Goal: Contribute content: Add original content to the website for others to see

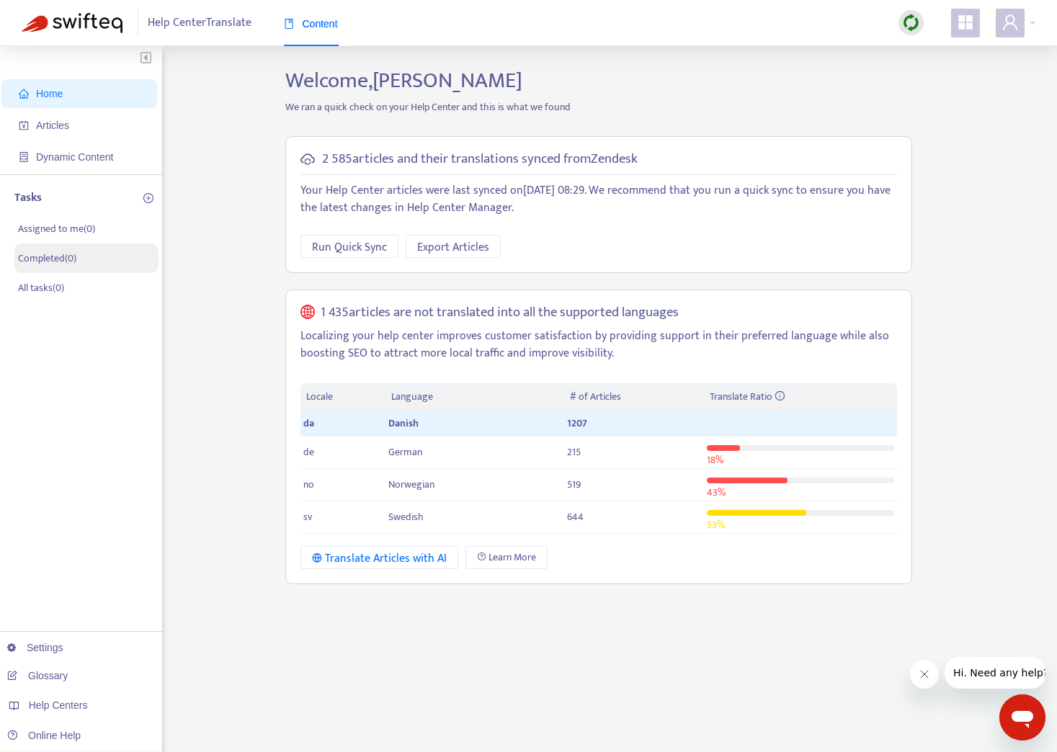
click at [45, 251] on p "Completed ( 0 )" at bounding box center [47, 258] width 58 height 15
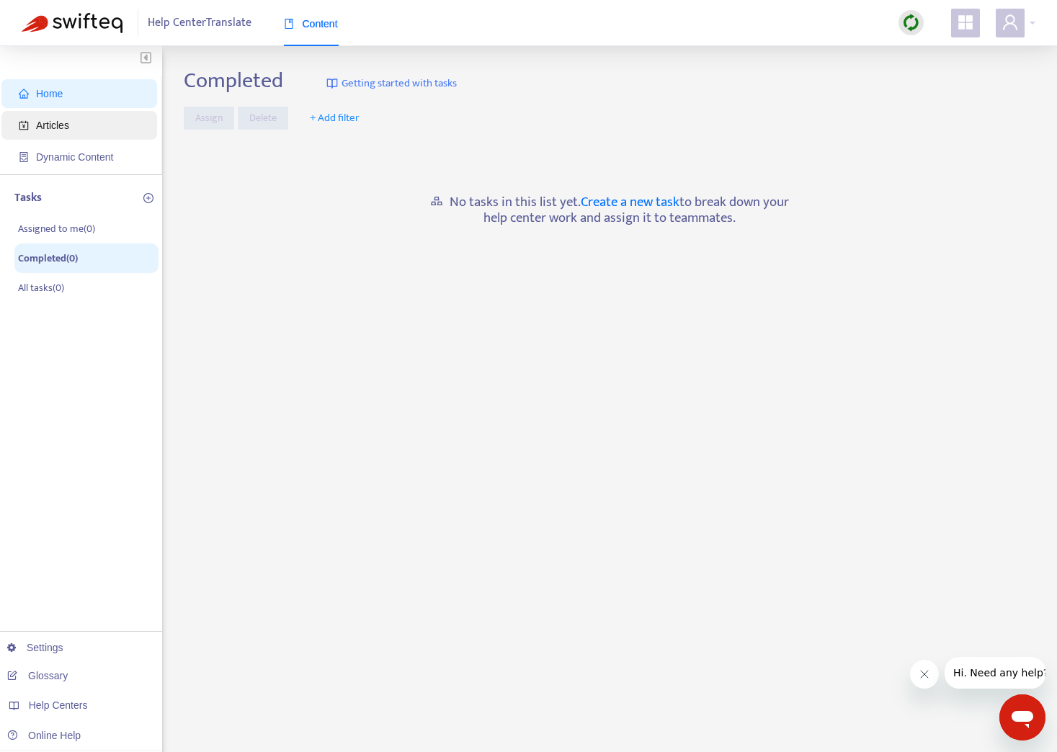
click at [49, 120] on span "Articles" at bounding box center [52, 126] width 33 height 12
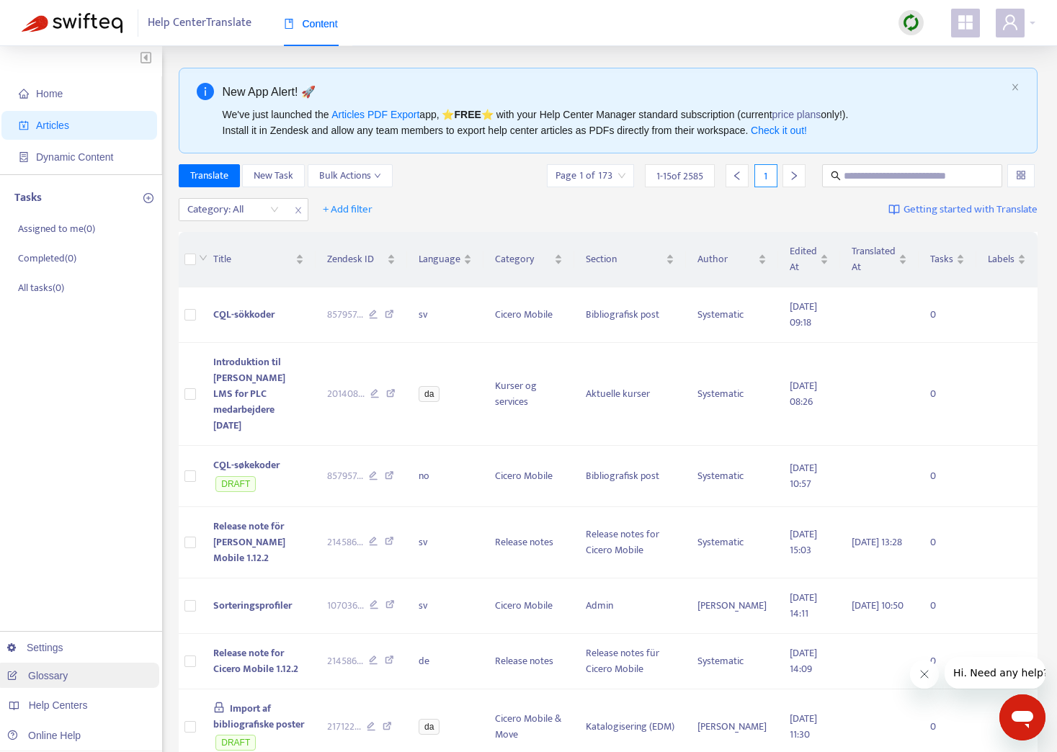
click at [51, 671] on link "Glossary" at bounding box center [37, 676] width 61 height 12
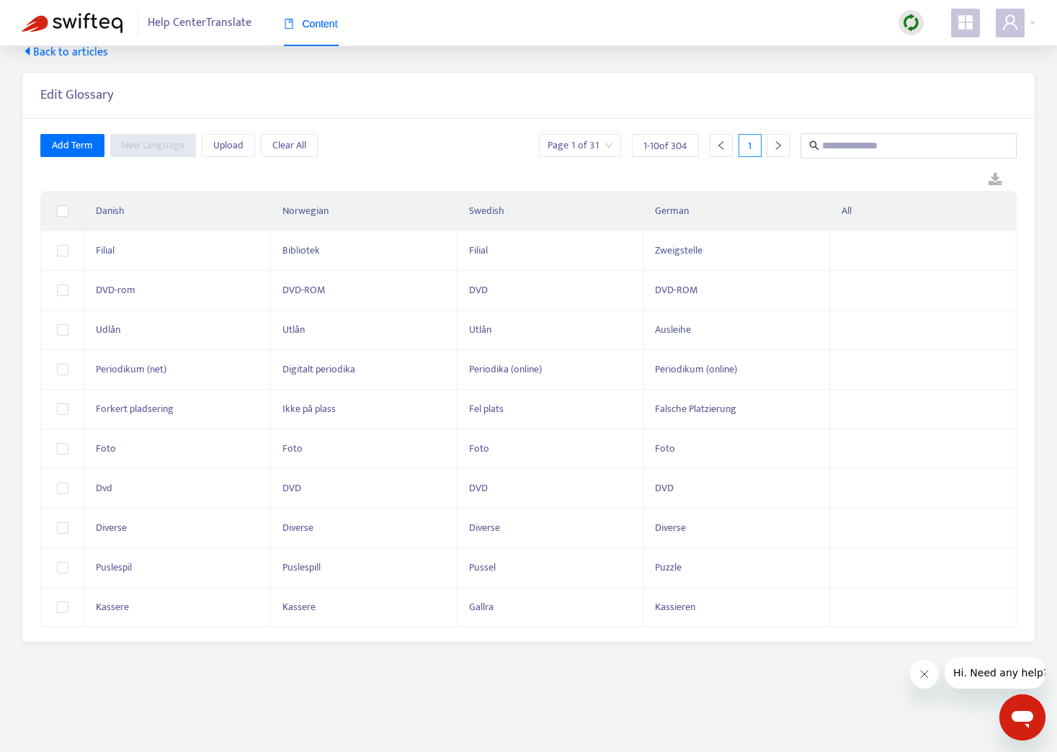
scroll to position [46, 0]
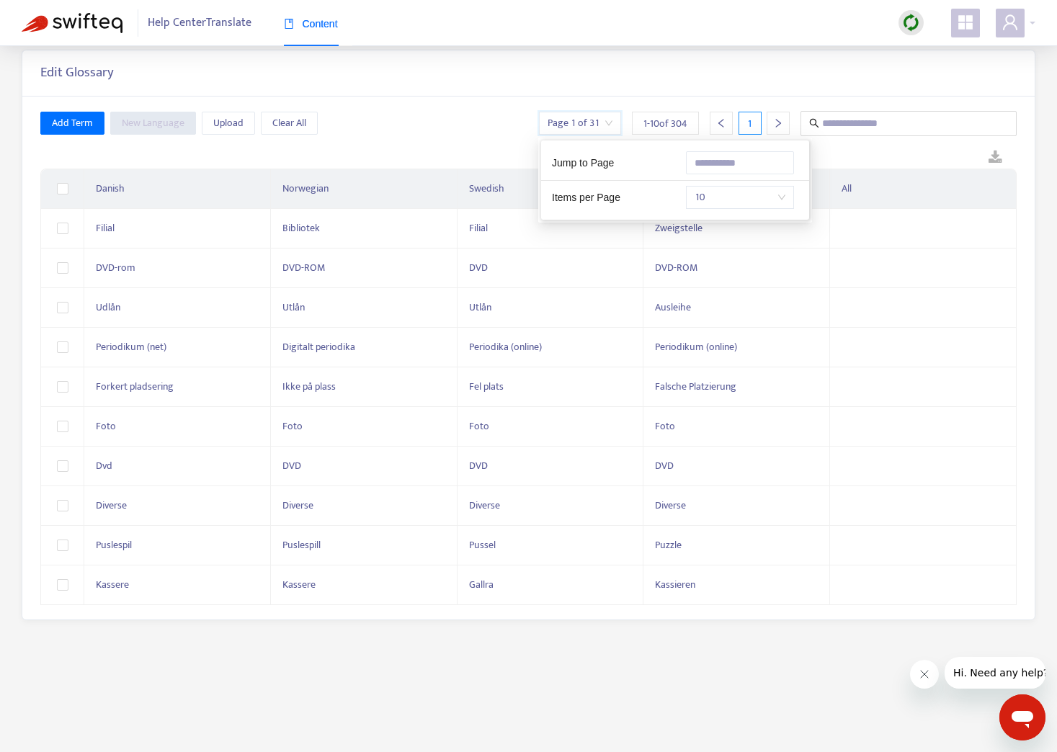
click at [605, 120] on input "search" at bounding box center [580, 123] width 65 height 22
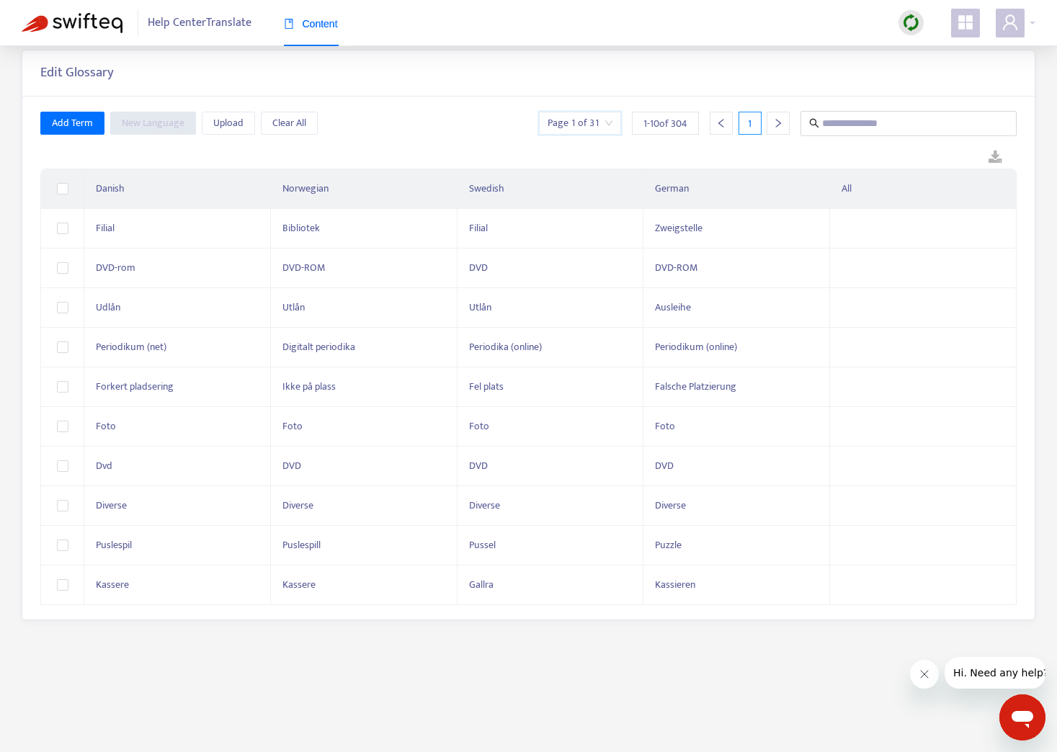
click at [614, 122] on div "Page 1 of 31" at bounding box center [580, 123] width 82 height 23
click at [783, 124] on div at bounding box center [778, 123] width 23 height 23
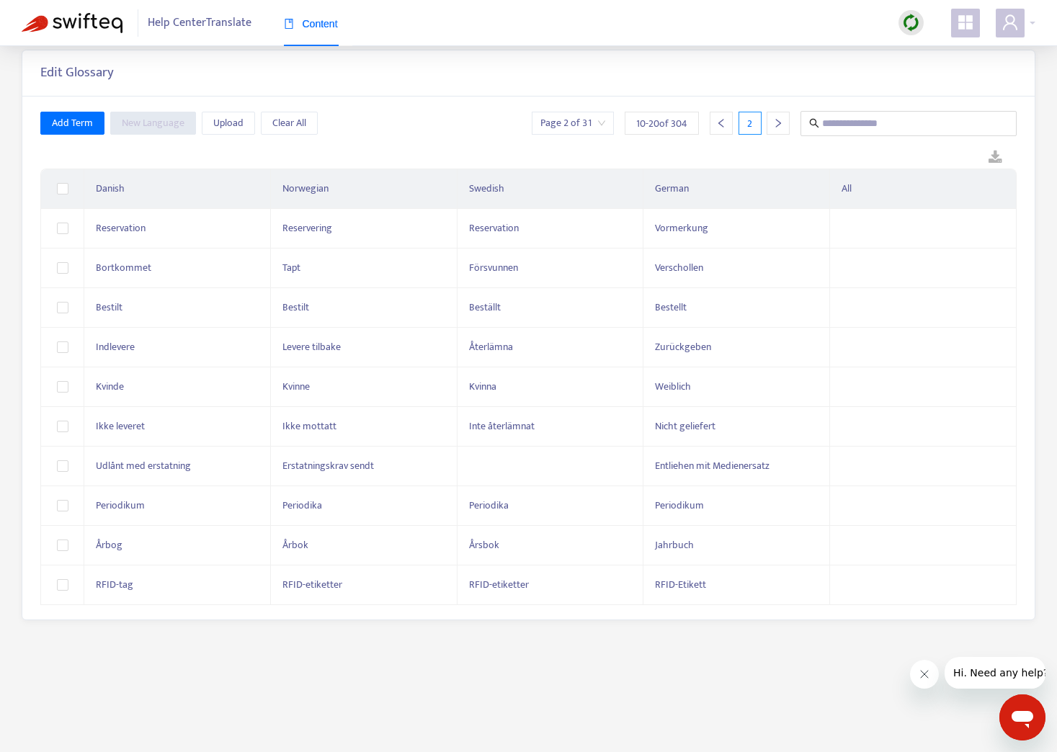
click at [783, 124] on div at bounding box center [778, 123] width 23 height 23
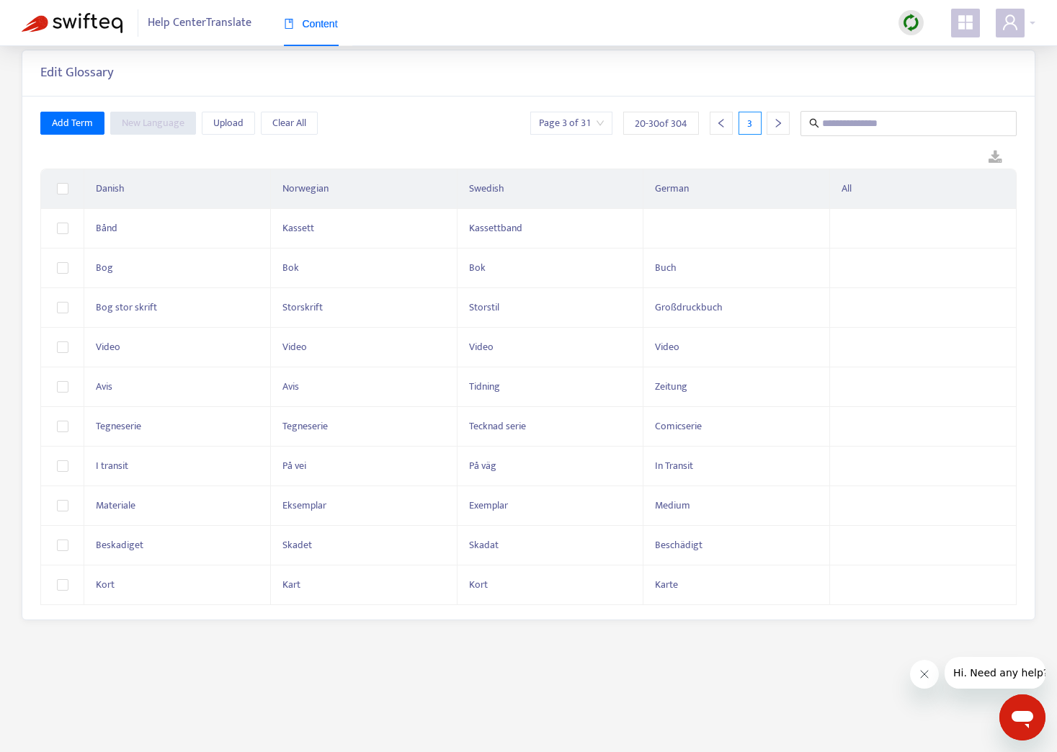
click at [778, 124] on icon "right" at bounding box center [778, 123] width 10 height 10
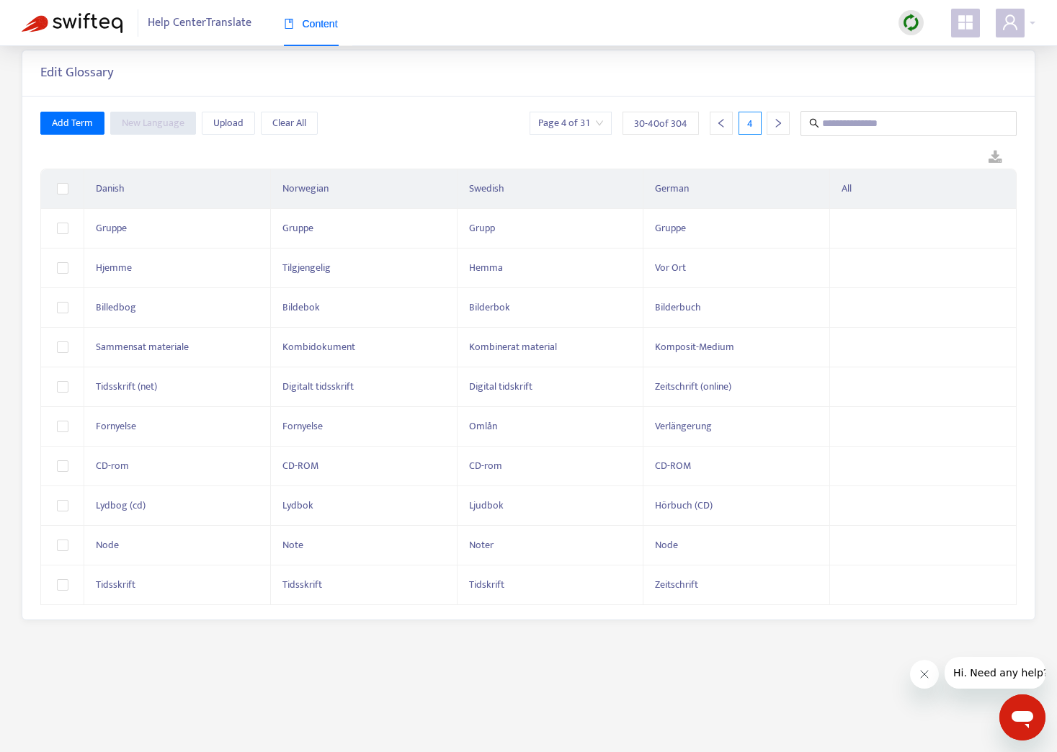
click at [778, 124] on icon "right" at bounding box center [778, 123] width 10 height 10
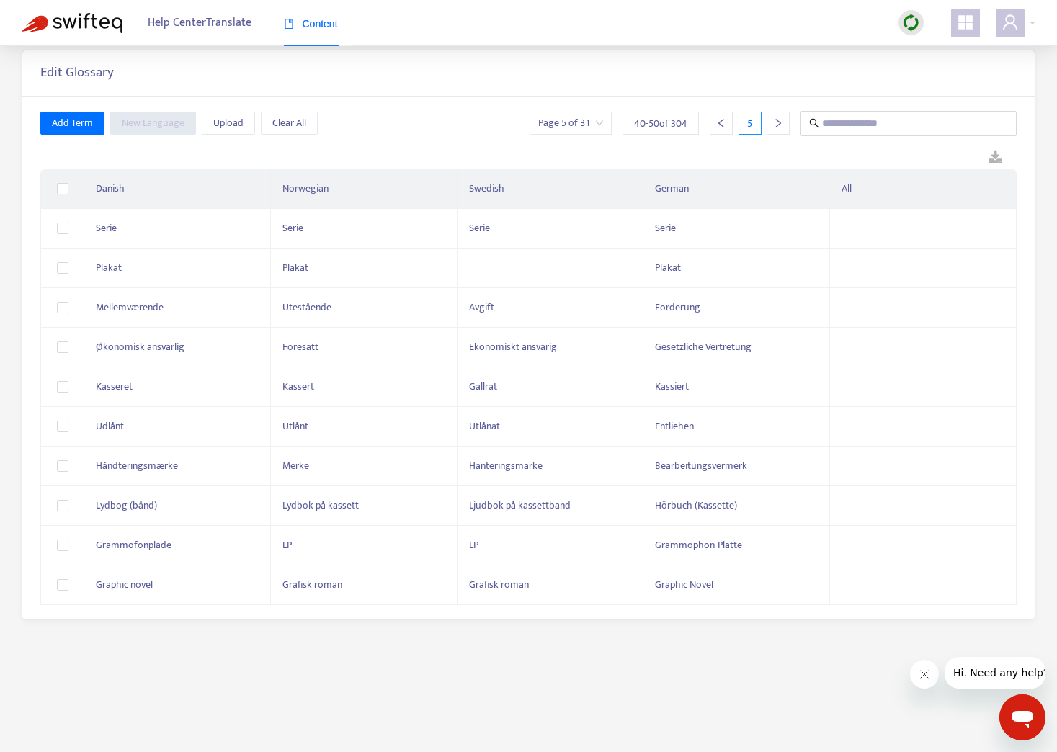
click at [778, 124] on icon "right" at bounding box center [778, 123] width 10 height 10
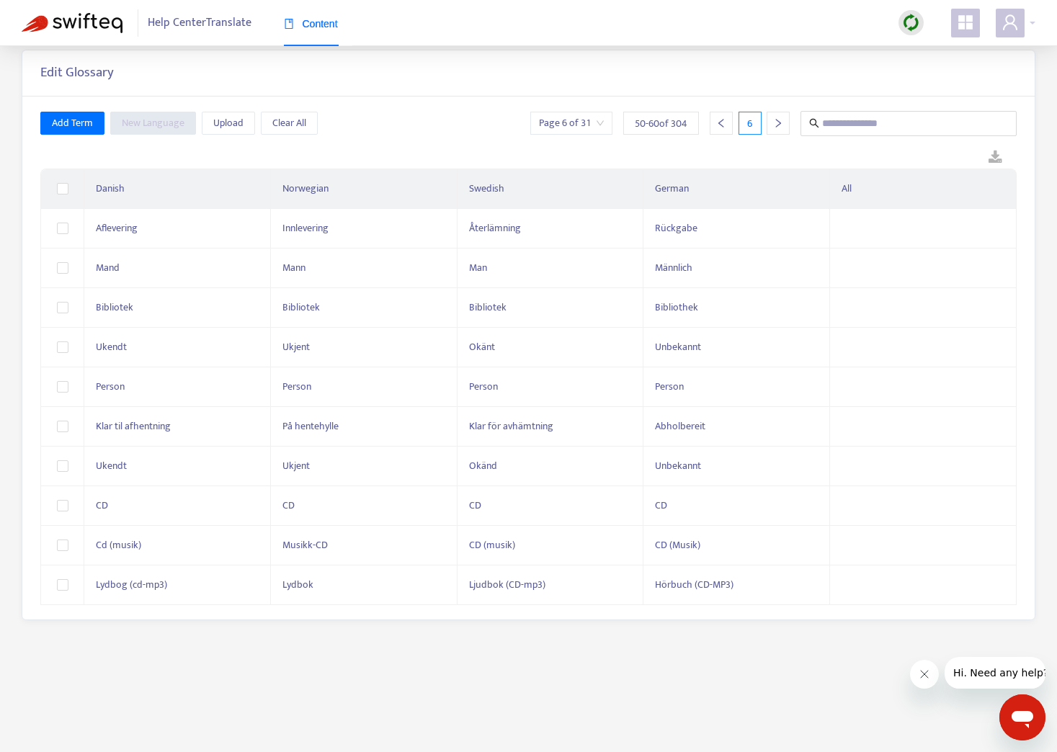
click at [778, 124] on icon "right" at bounding box center [778, 123] width 10 height 10
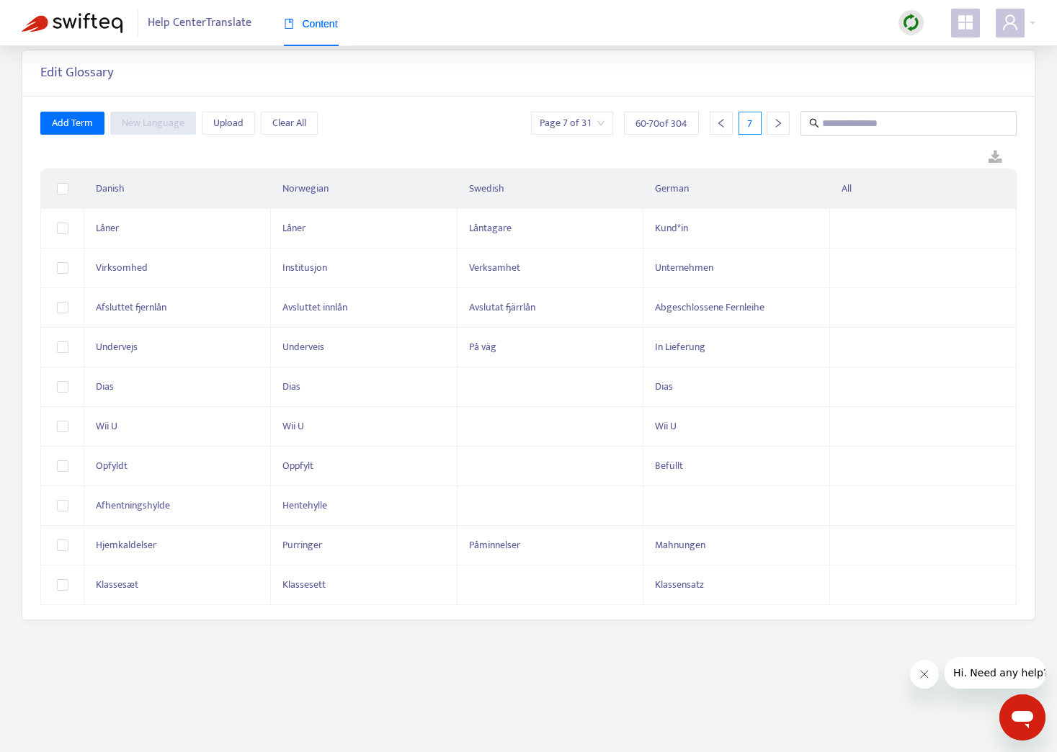
click at [779, 124] on icon "right" at bounding box center [778, 123] width 10 height 10
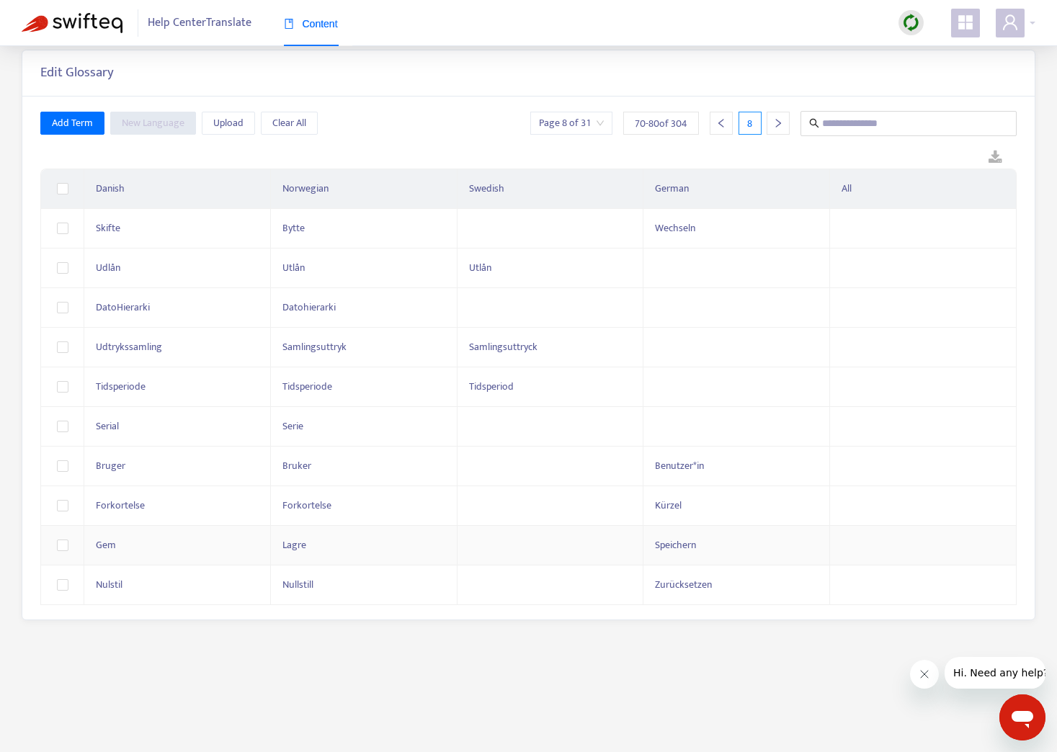
click at [511, 549] on td at bounding box center [550, 546] width 187 height 40
click at [511, 547] on input "text" at bounding box center [550, 548] width 163 height 23
type input "*****"
click at [520, 591] on td at bounding box center [550, 593] width 187 height 40
click at [521, 593] on input "text" at bounding box center [550, 588] width 163 height 23
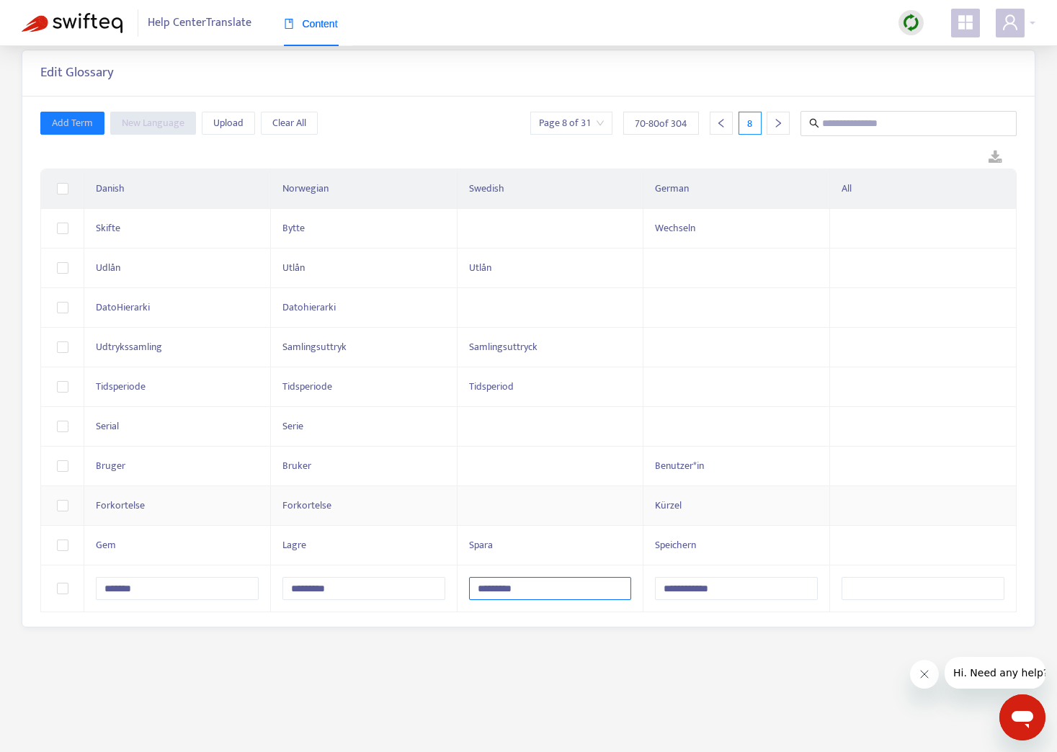
type input "*********"
click at [538, 512] on td at bounding box center [550, 506] width 187 height 40
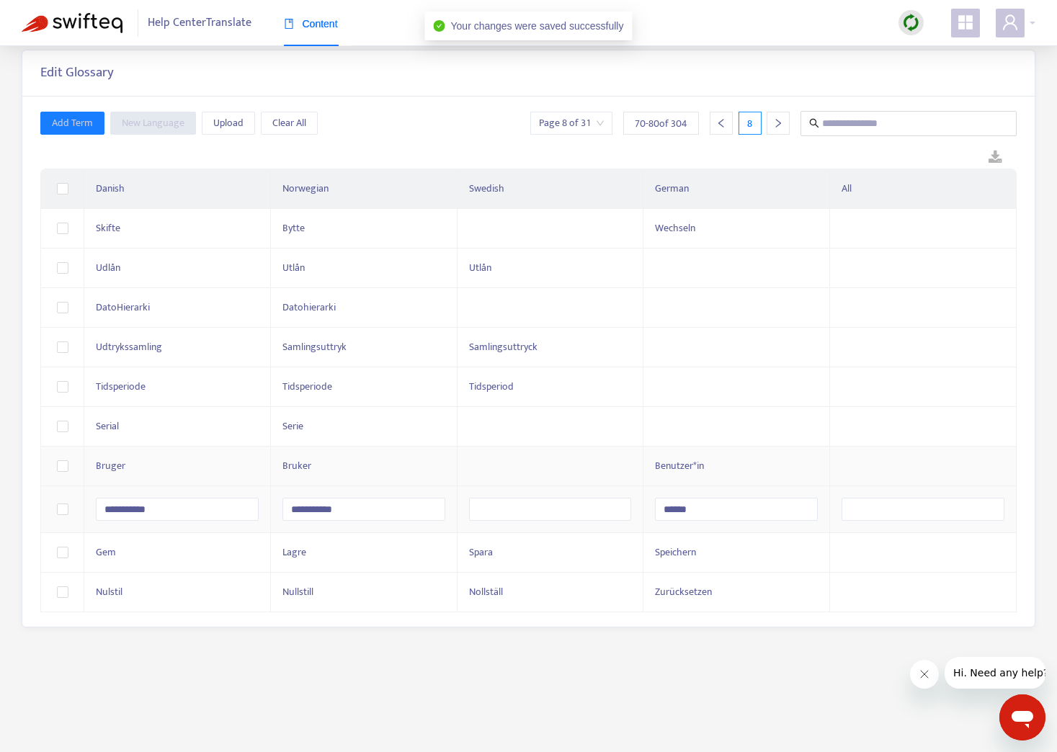
click at [540, 464] on td at bounding box center [550, 467] width 187 height 40
click at [785, 122] on div at bounding box center [778, 123] width 23 height 23
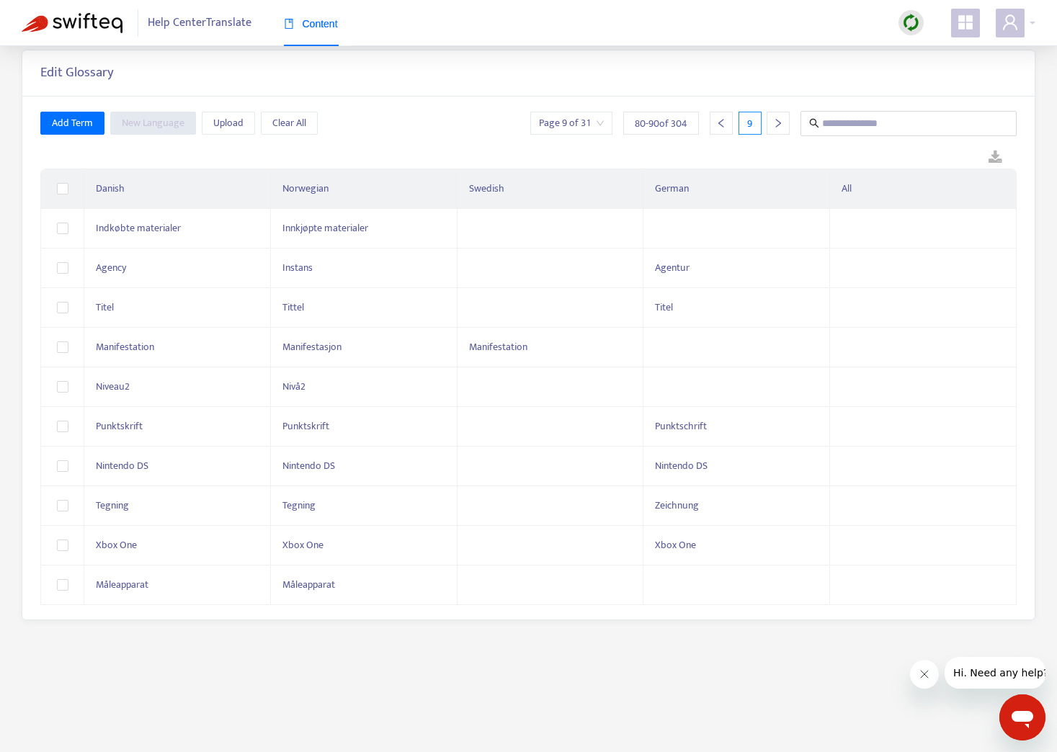
click at [785, 122] on div at bounding box center [778, 123] width 23 height 23
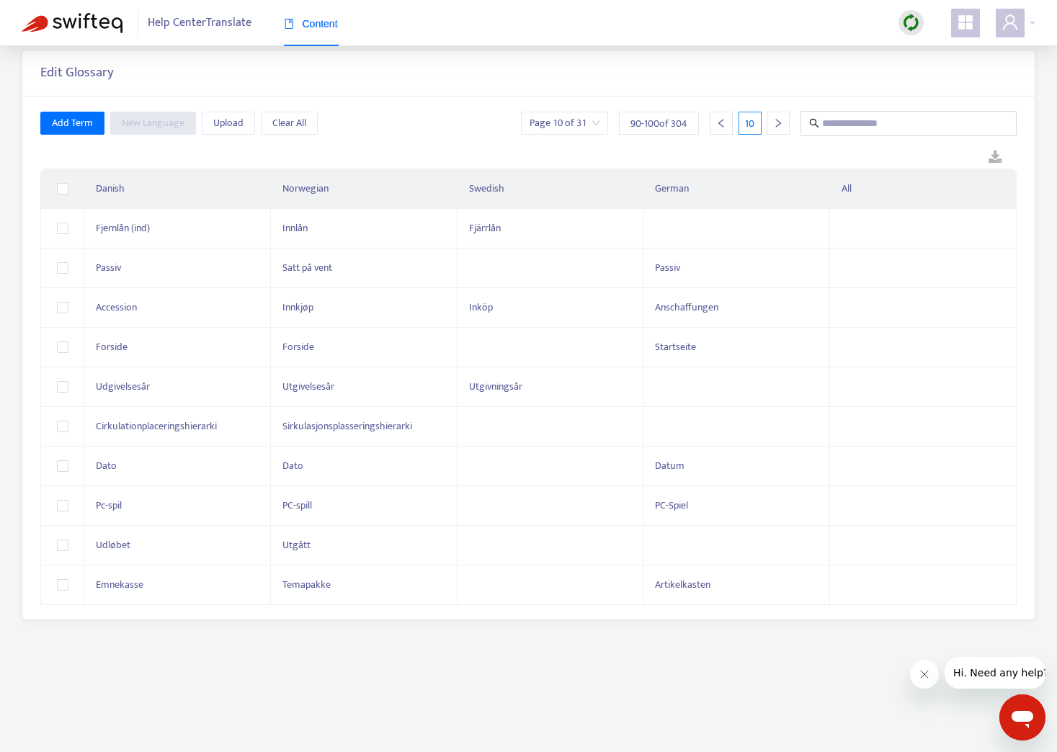
click at [785, 122] on div at bounding box center [778, 123] width 23 height 23
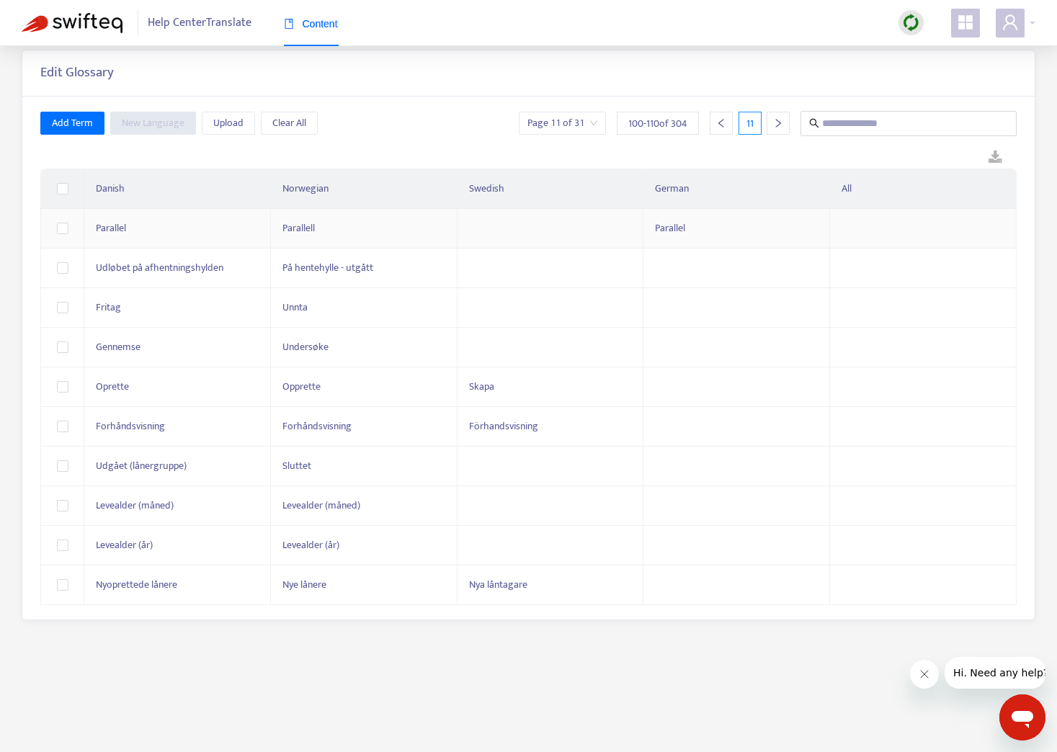
click at [521, 230] on td at bounding box center [550, 229] width 187 height 40
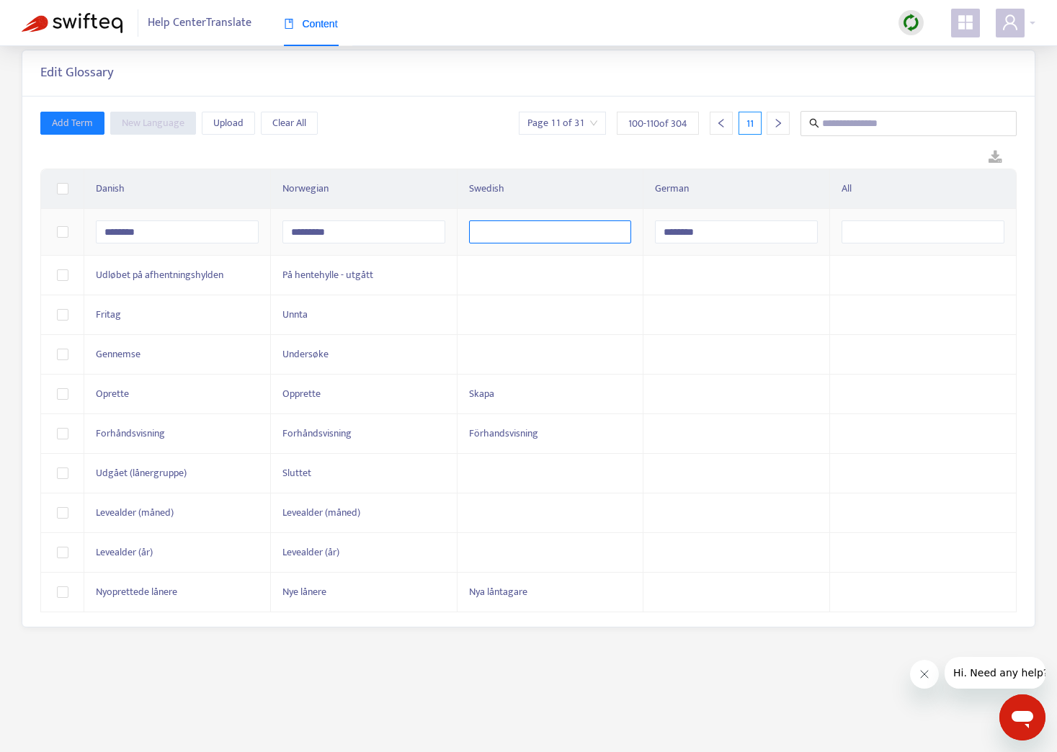
click at [516, 233] on input "text" at bounding box center [550, 231] width 163 height 23
type input "*********"
click at [529, 267] on td at bounding box center [550, 276] width 187 height 40
click at [520, 467] on td at bounding box center [550, 474] width 187 height 40
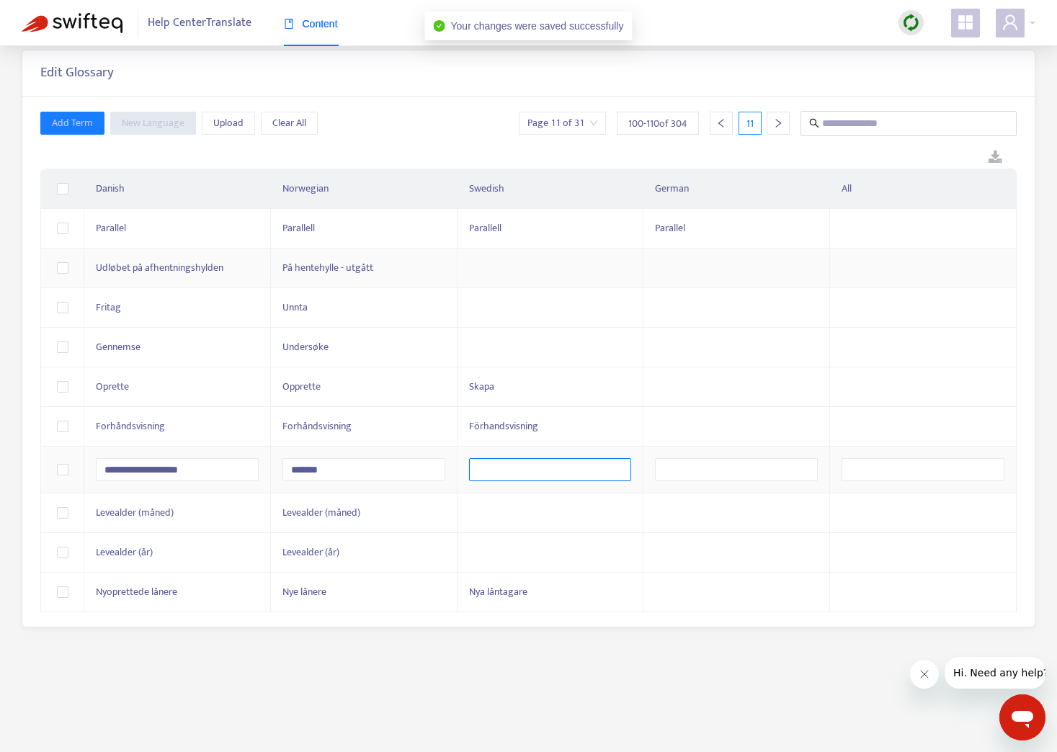
click at [517, 467] on input "text" at bounding box center [550, 469] width 163 height 23
type input "******"
click at [533, 516] on td at bounding box center [550, 513] width 187 height 40
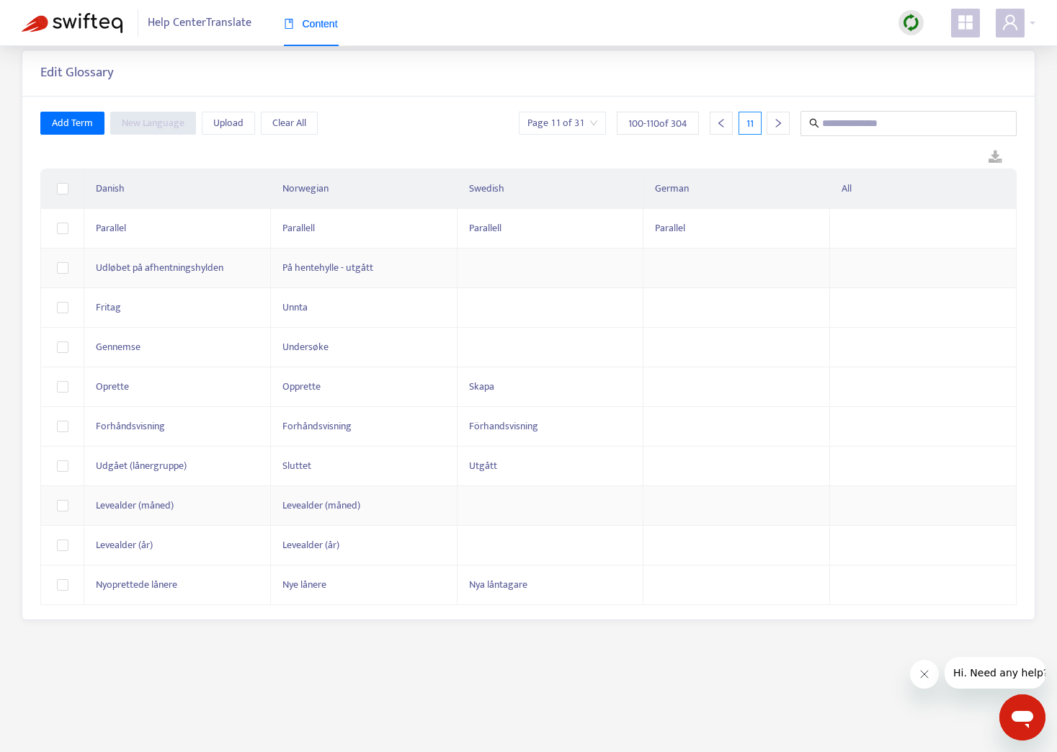
click at [780, 120] on icon "right" at bounding box center [778, 123] width 10 height 10
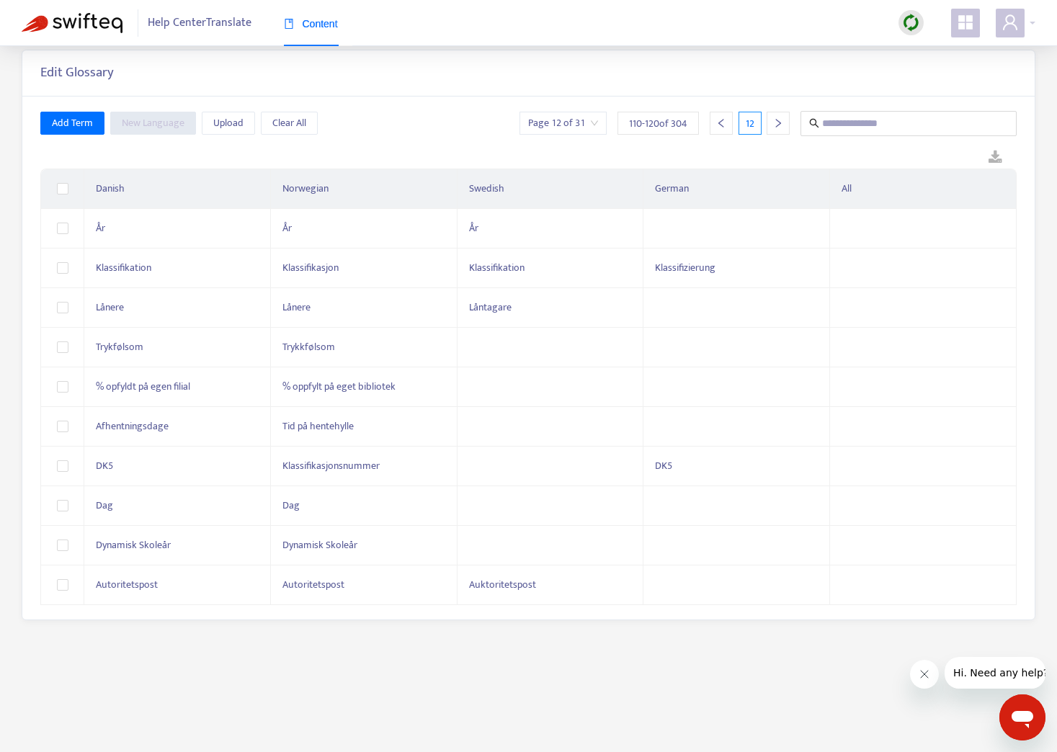
click at [780, 123] on icon "right" at bounding box center [778, 123] width 5 height 9
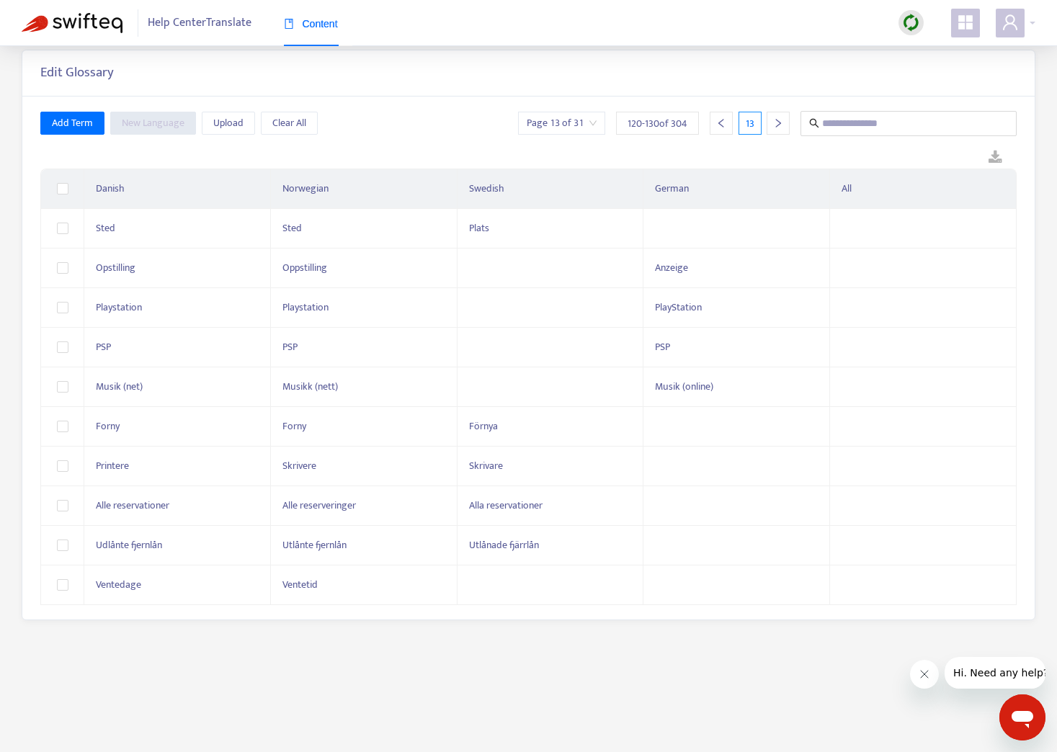
click at [782, 122] on icon "right" at bounding box center [778, 123] width 10 height 10
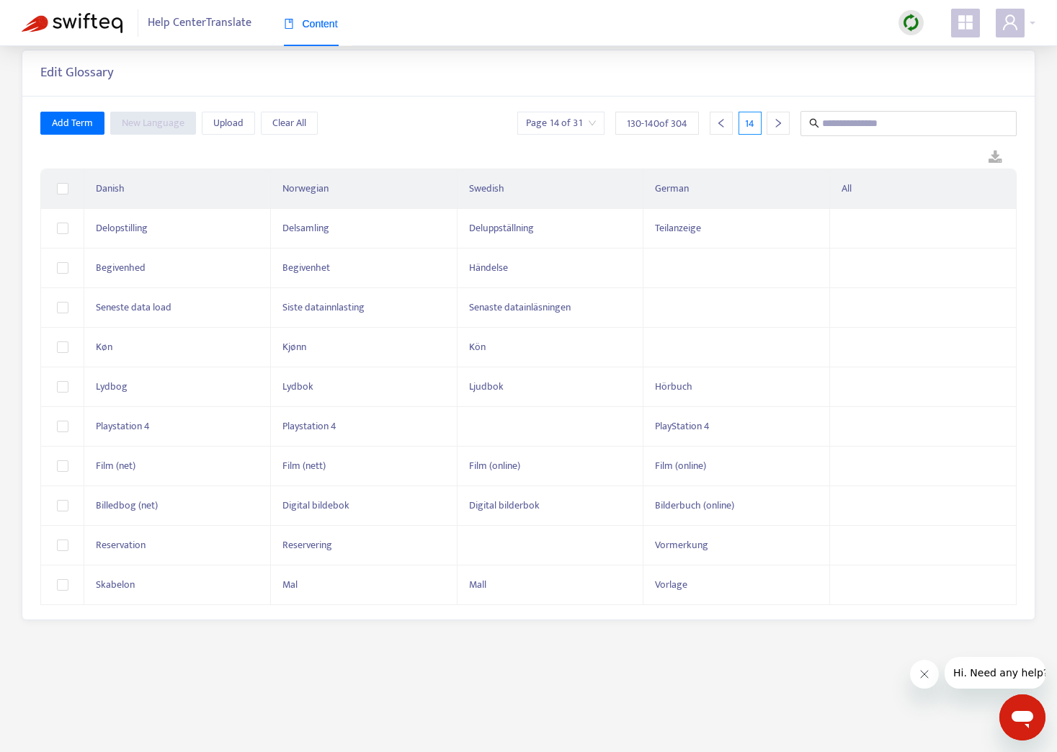
click at [781, 122] on icon "right" at bounding box center [778, 123] width 10 height 10
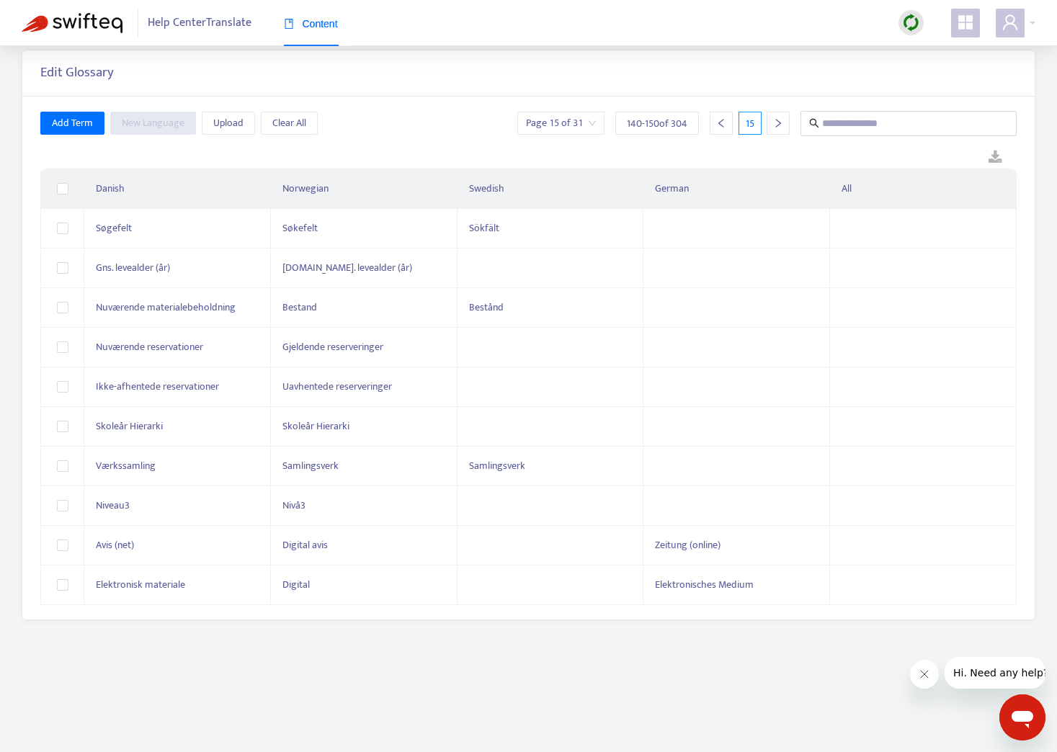
click at [781, 122] on icon "right" at bounding box center [778, 123] width 10 height 10
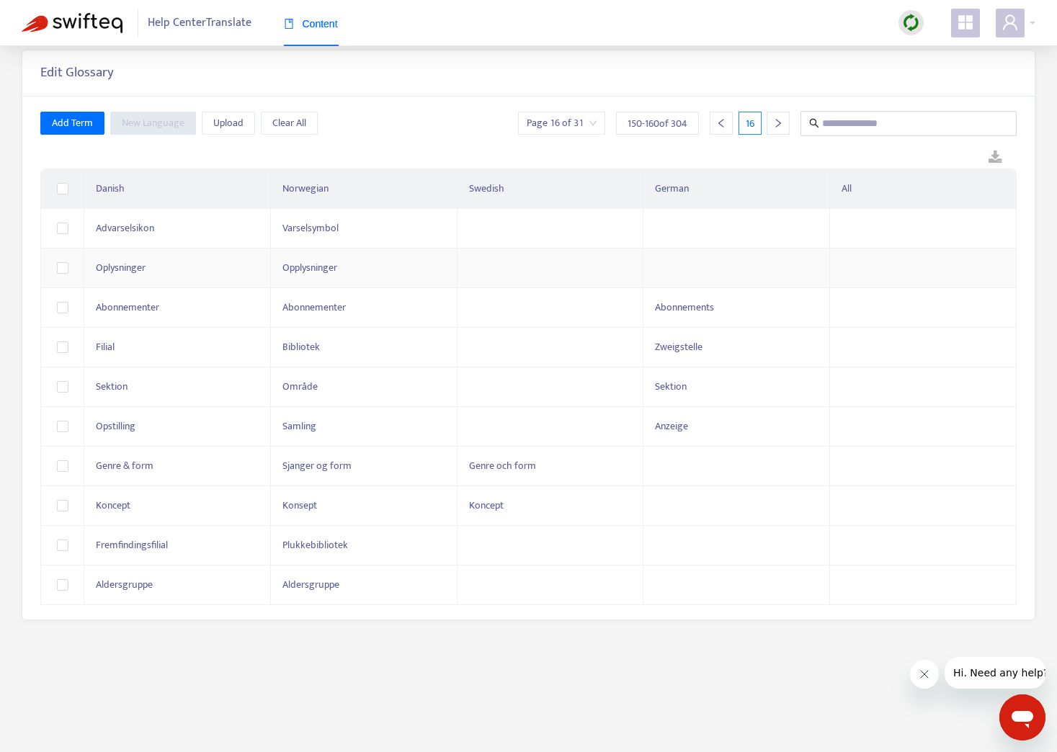
click at [530, 262] on td at bounding box center [550, 269] width 187 height 40
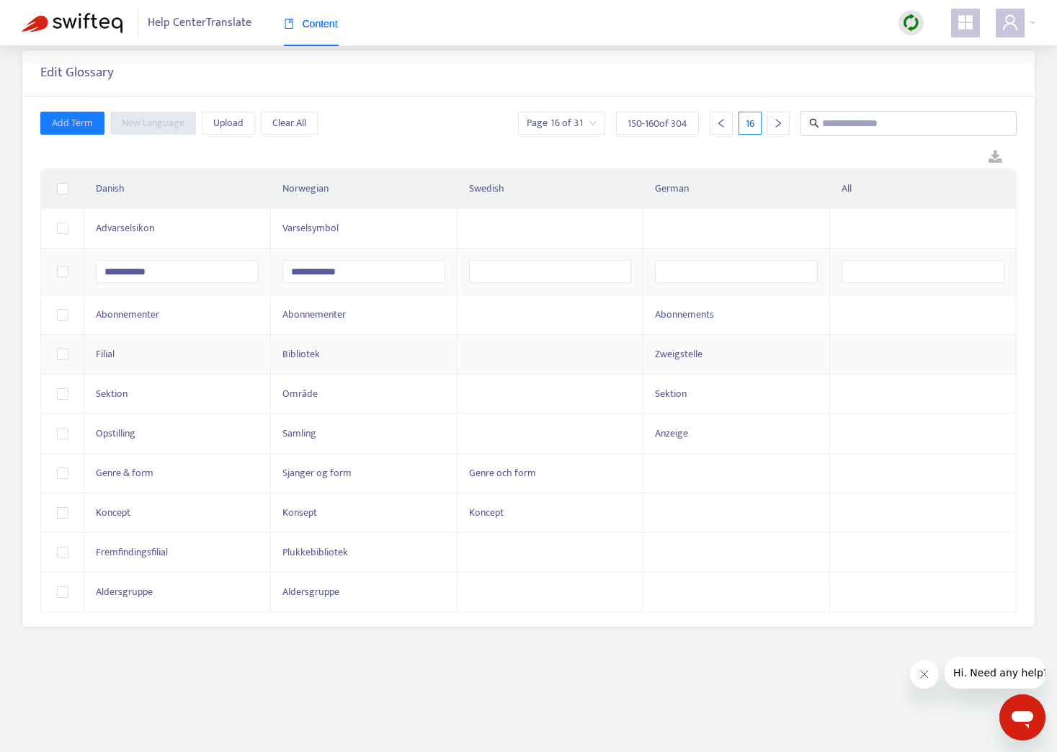
click at [489, 354] on td at bounding box center [550, 355] width 187 height 40
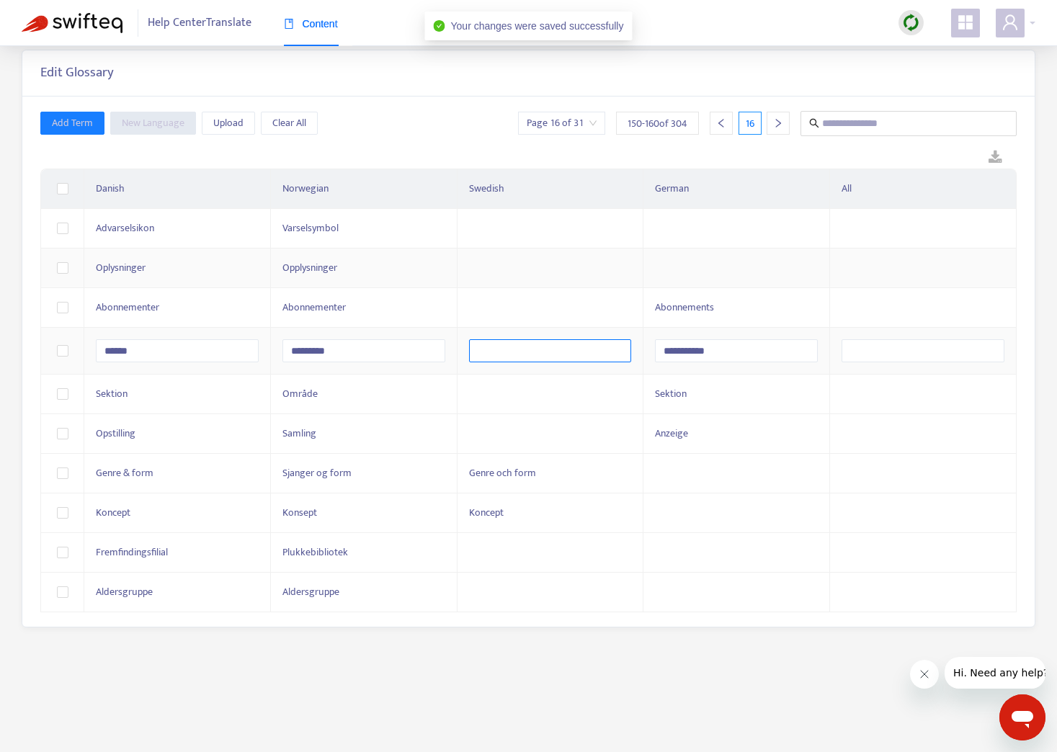
click at [488, 351] on input "text" at bounding box center [550, 350] width 163 height 23
type input "******"
click at [506, 401] on td at bounding box center [550, 395] width 187 height 40
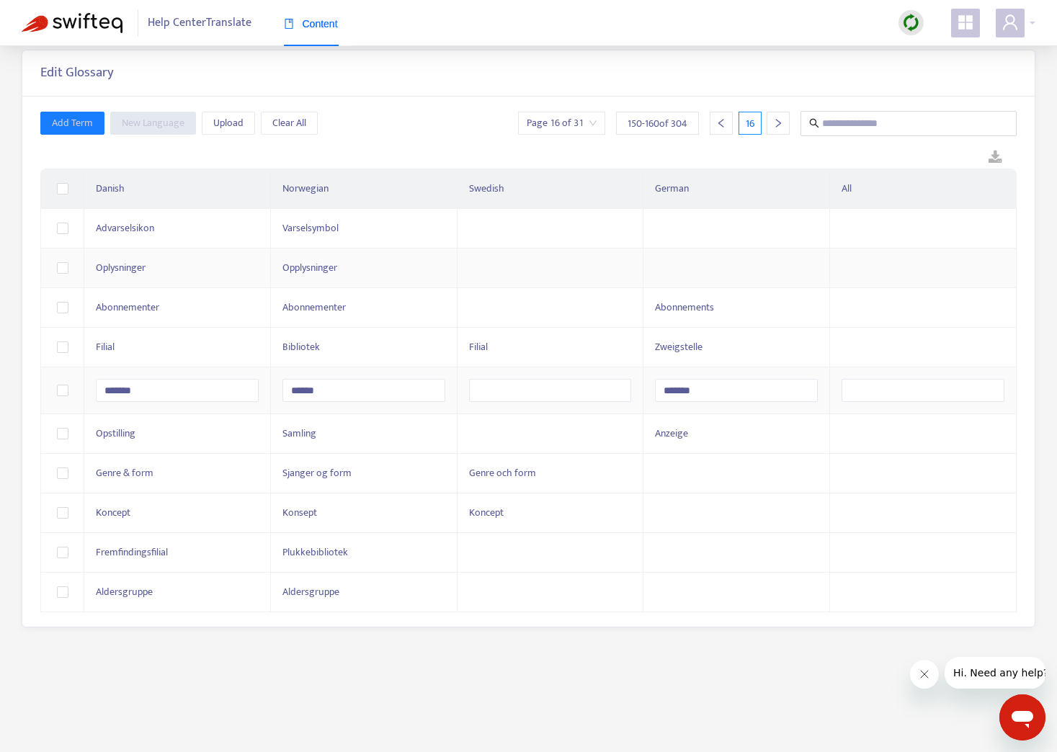
click at [774, 123] on icon "right" at bounding box center [778, 123] width 10 height 10
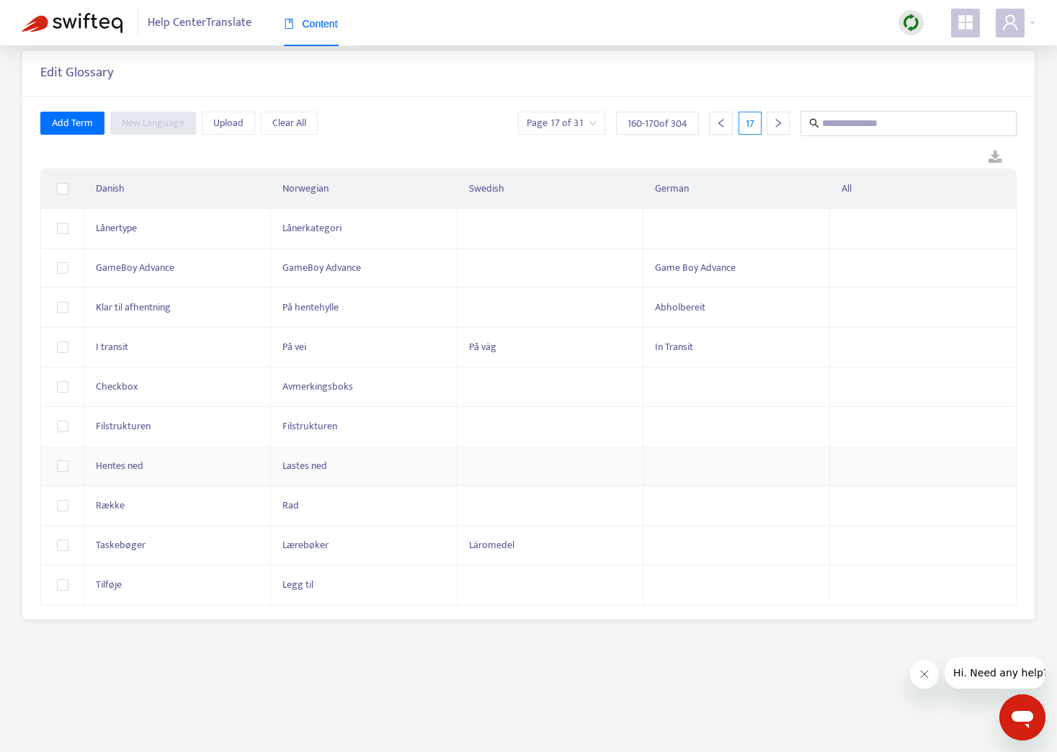
click at [488, 466] on td at bounding box center [550, 467] width 187 height 40
click at [508, 466] on input "text" at bounding box center [550, 469] width 163 height 23
type input "**********"
click at [566, 595] on td at bounding box center [550, 586] width 187 height 40
click at [566, 595] on input "text" at bounding box center [550, 588] width 163 height 23
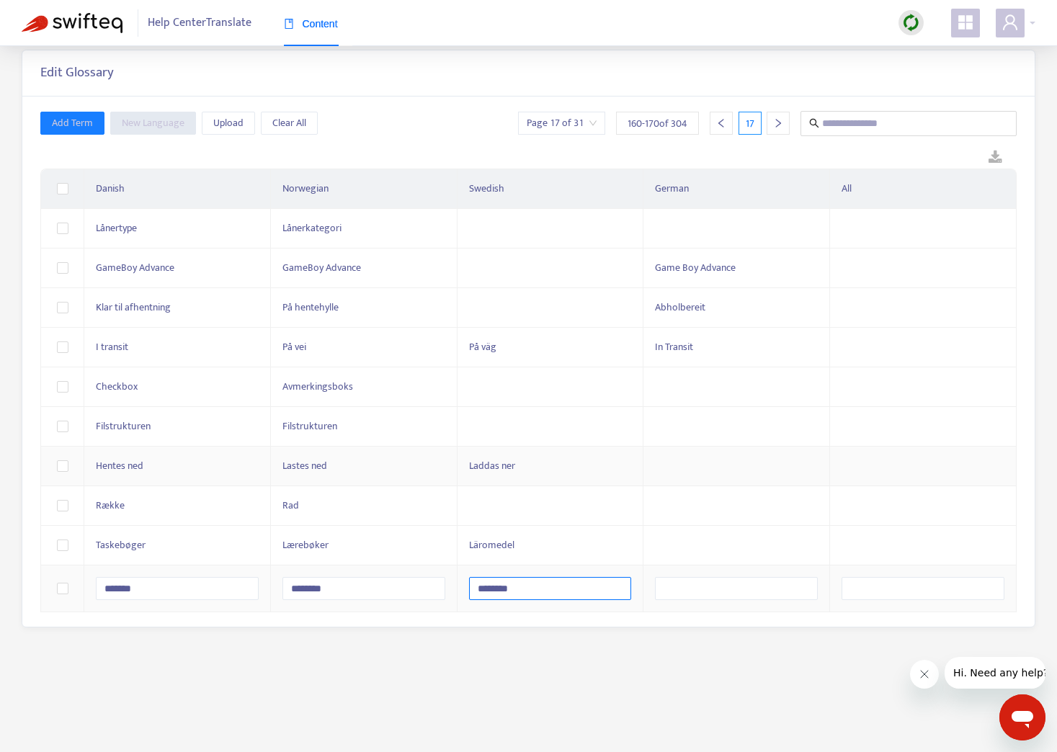
type input "*********"
click at [777, 126] on icon "right" at bounding box center [778, 123] width 5 height 9
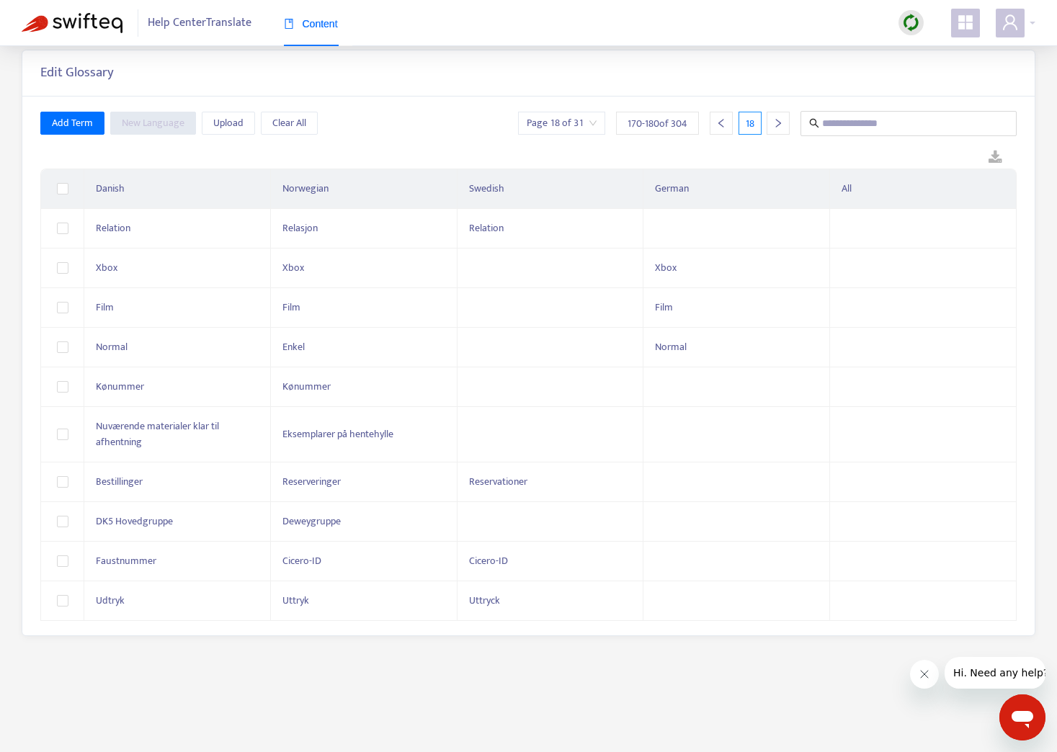
click at [779, 122] on icon "right" at bounding box center [778, 123] width 10 height 10
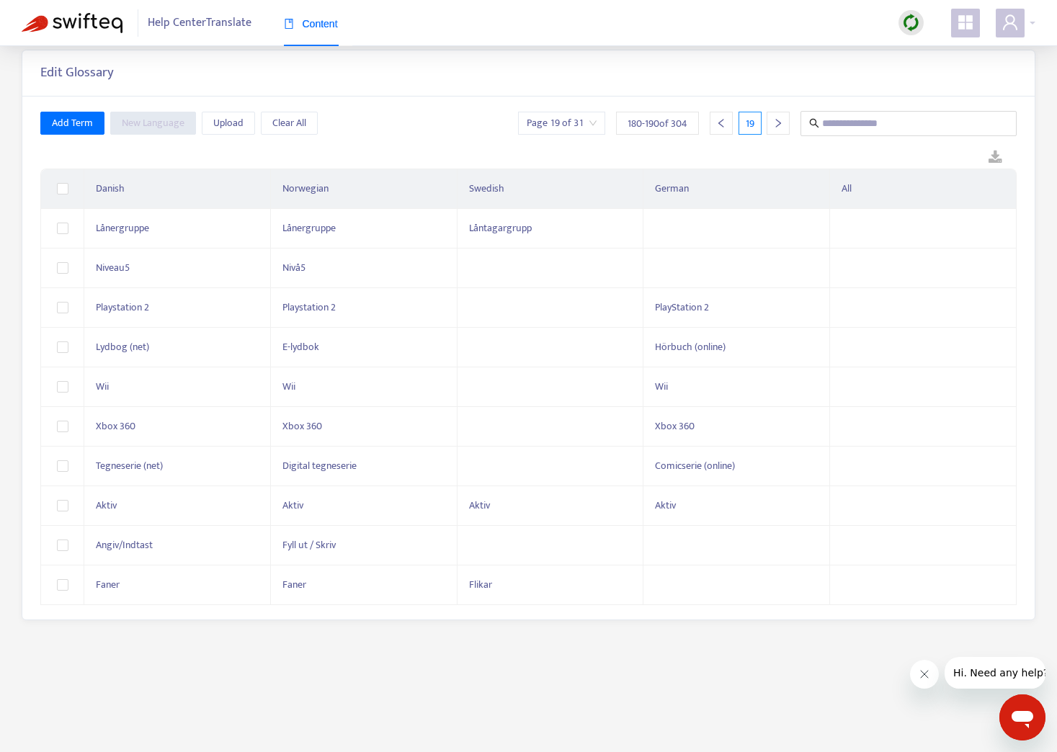
click at [779, 122] on icon "right" at bounding box center [778, 123] width 10 height 10
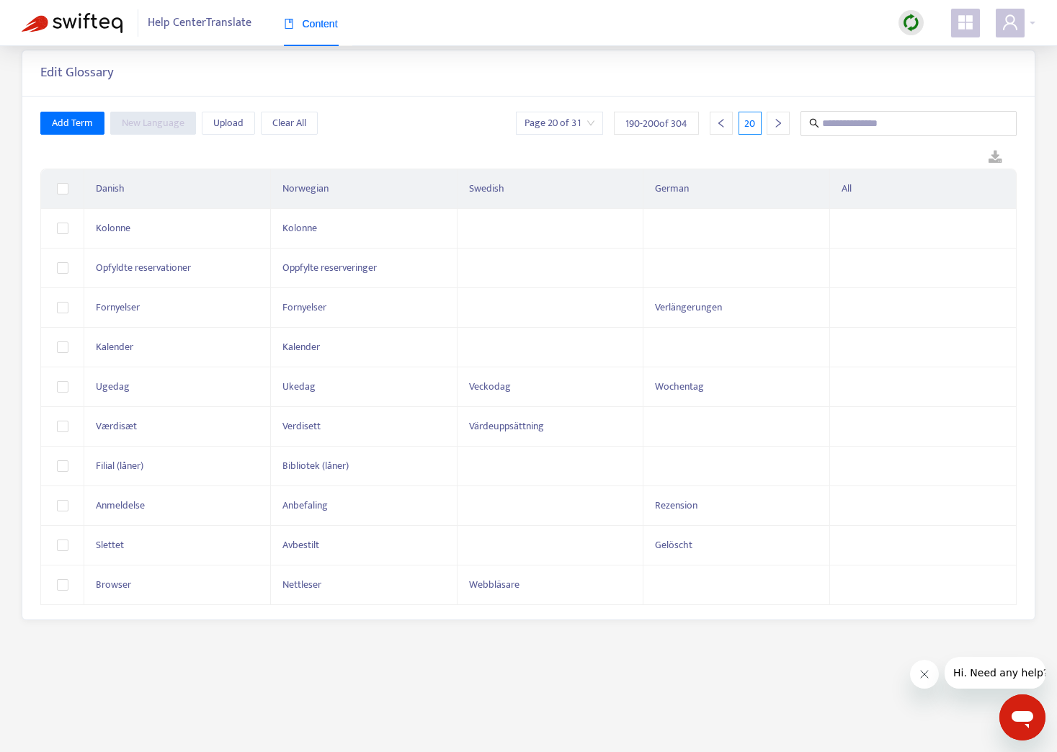
click at [779, 122] on icon "right" at bounding box center [778, 123] width 10 height 10
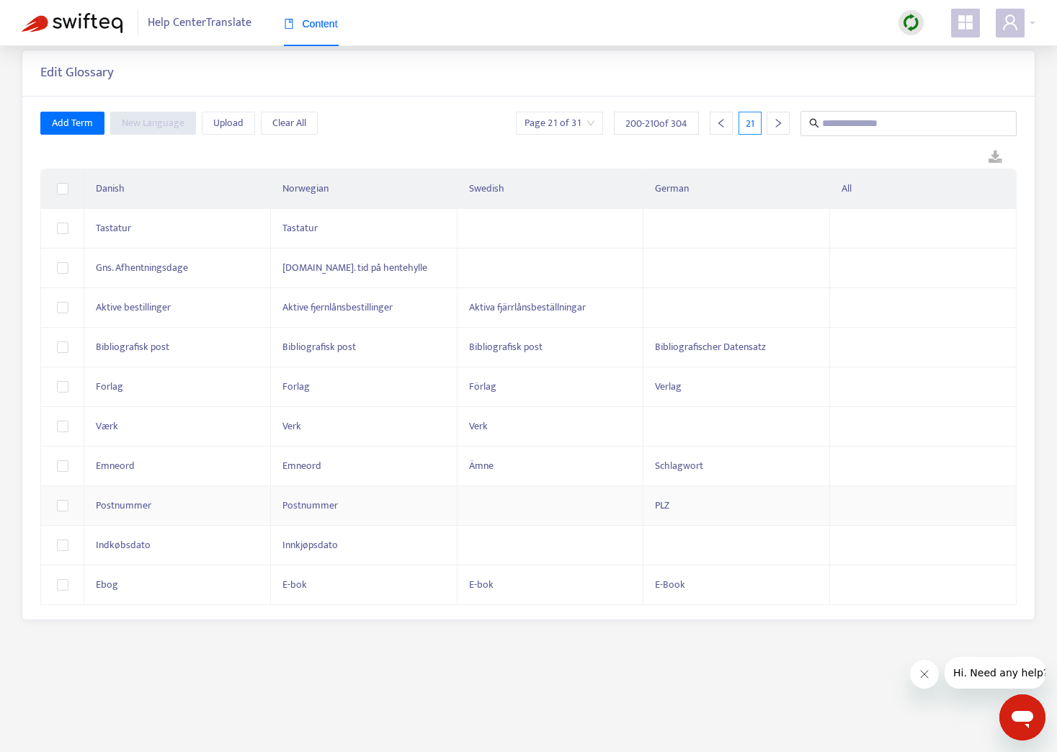
click at [507, 502] on td at bounding box center [550, 506] width 187 height 40
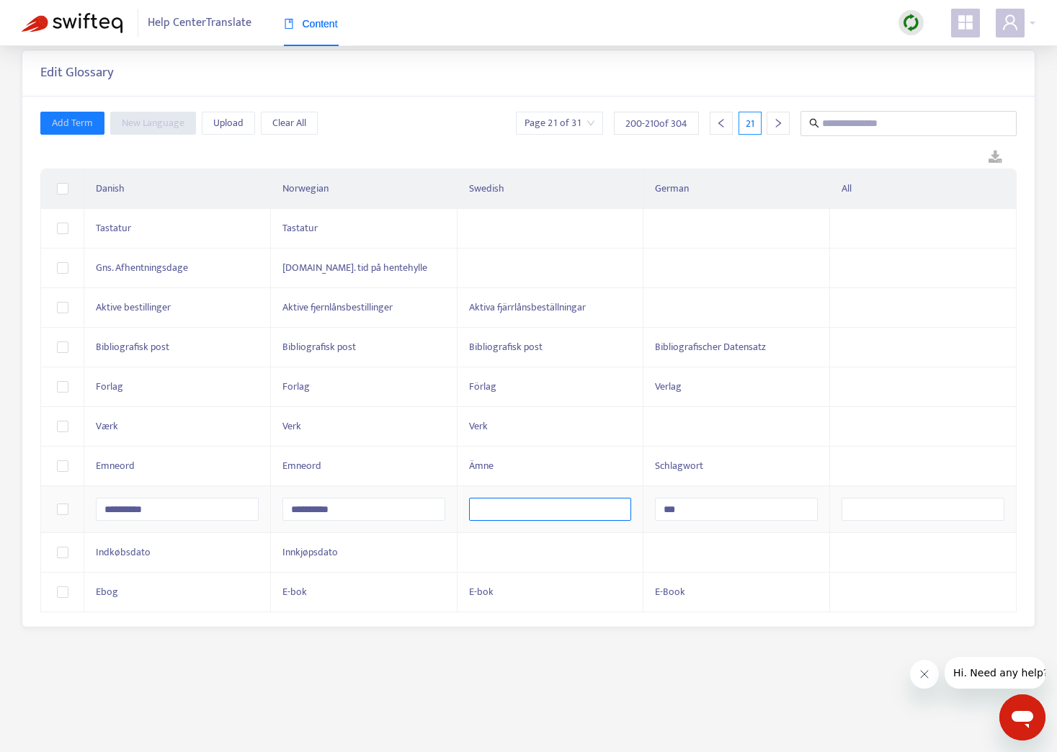
click at [507, 502] on input "text" at bounding box center [550, 509] width 163 height 23
type input "**********"
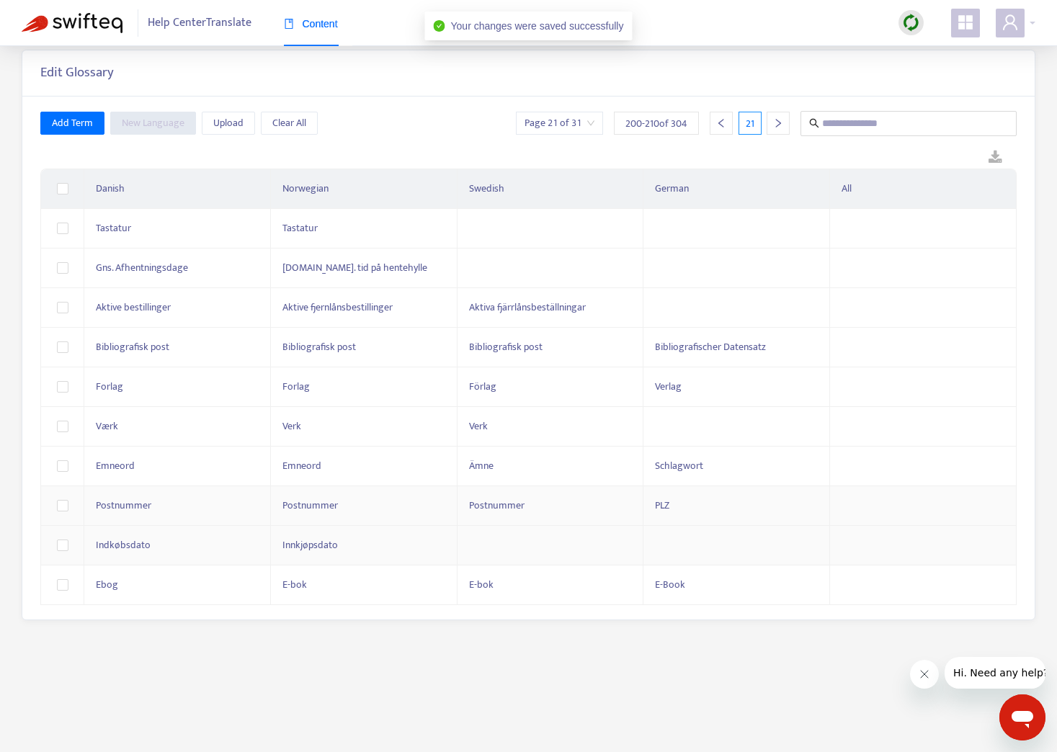
click at [548, 552] on td at bounding box center [550, 546] width 187 height 40
click at [548, 551] on input "text" at bounding box center [550, 548] width 163 height 23
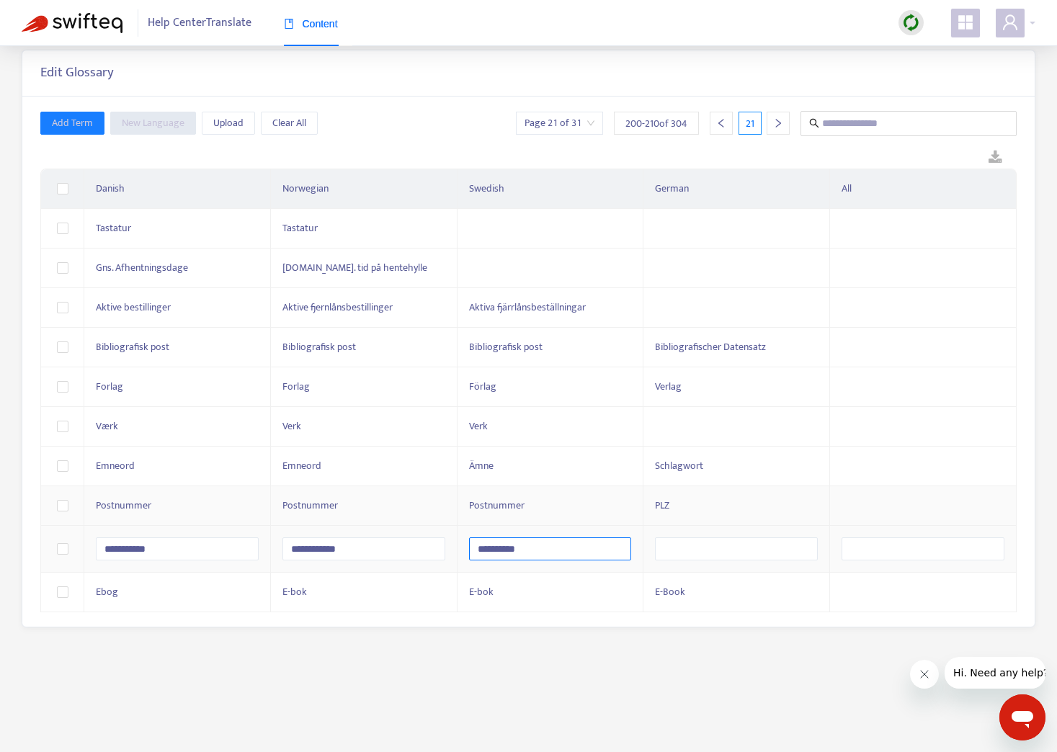
type input "**********"
click at [780, 118] on icon "right" at bounding box center [778, 123] width 10 height 10
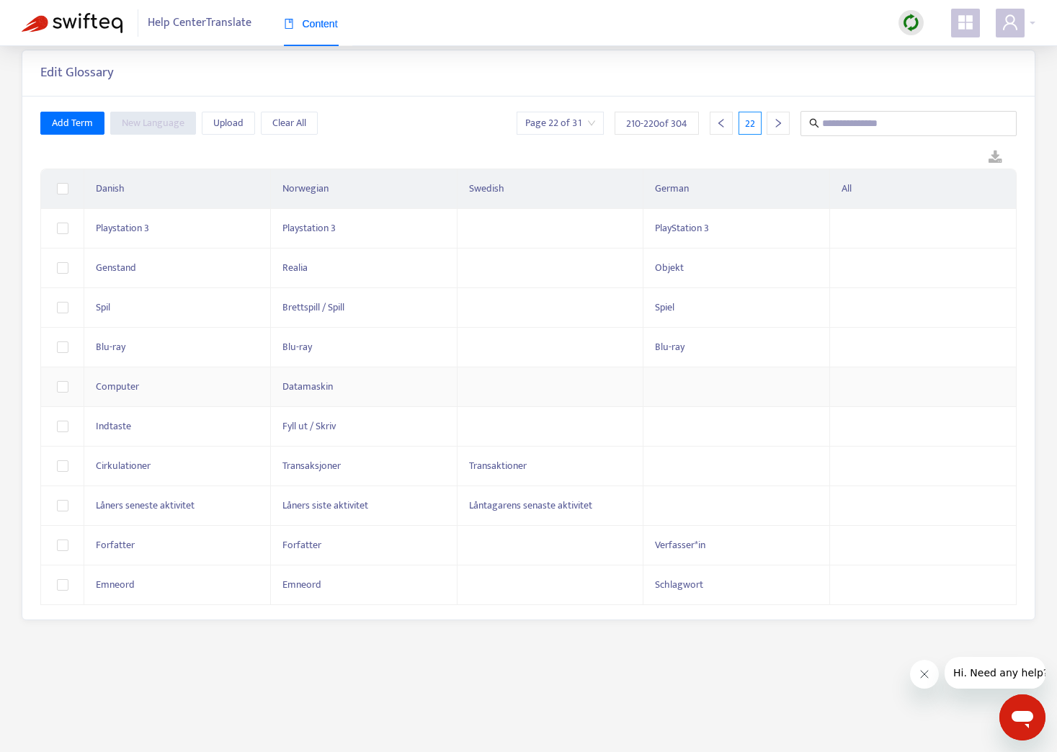
click at [506, 383] on td at bounding box center [550, 387] width 187 height 40
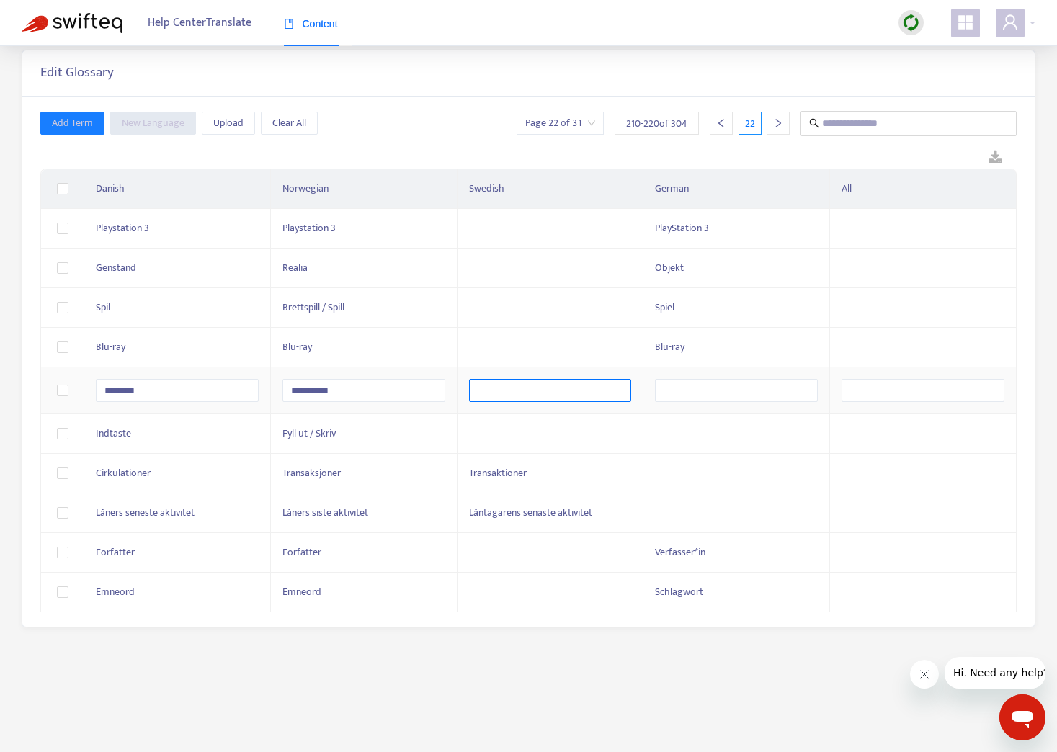
click at [504, 384] on input "text" at bounding box center [550, 390] width 163 height 23
type input "*****"
click at [537, 434] on td at bounding box center [550, 434] width 187 height 40
click at [519, 542] on td at bounding box center [550, 553] width 187 height 40
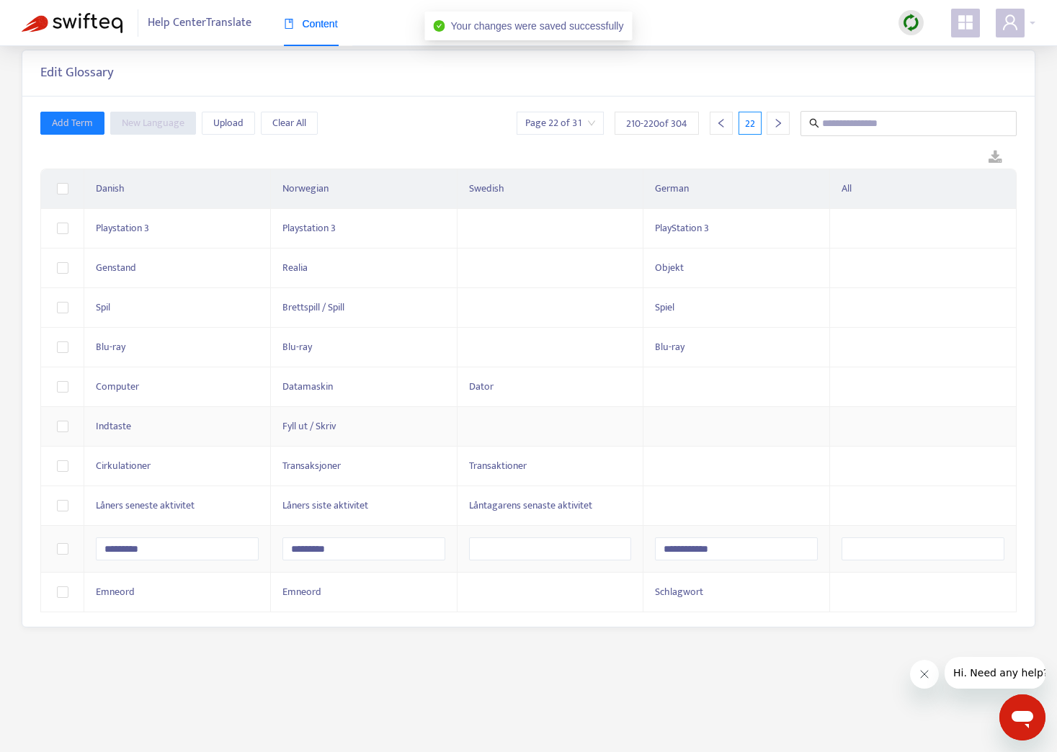
click at [514, 545] on input "text" at bounding box center [550, 548] width 163 height 23
type input "**********"
click at [512, 589] on td at bounding box center [550, 593] width 187 height 40
click at [512, 588] on input "text" at bounding box center [550, 588] width 163 height 23
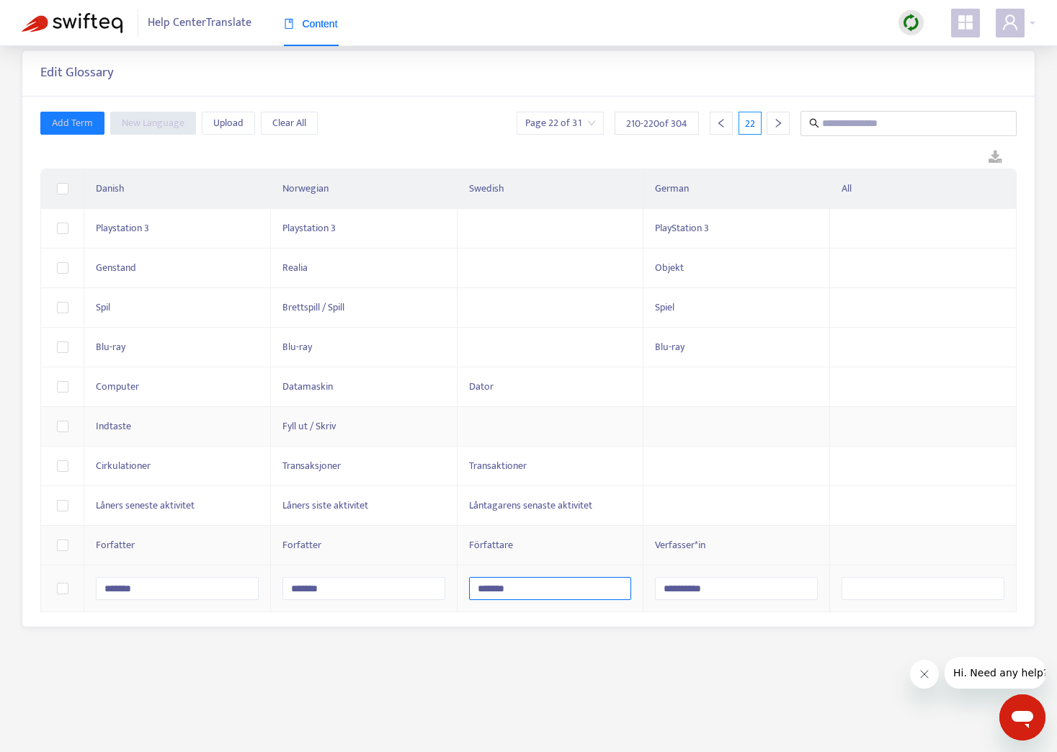
type input "********"
click at [779, 125] on icon "right" at bounding box center [778, 123] width 10 height 10
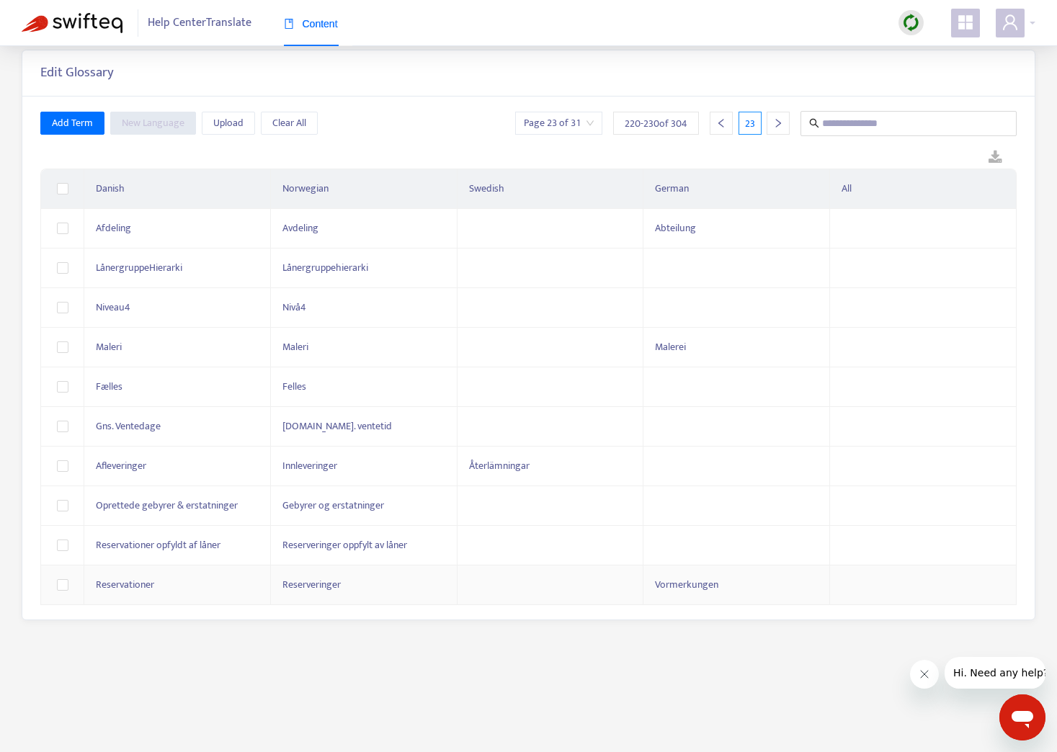
click at [524, 598] on td at bounding box center [550, 586] width 187 height 40
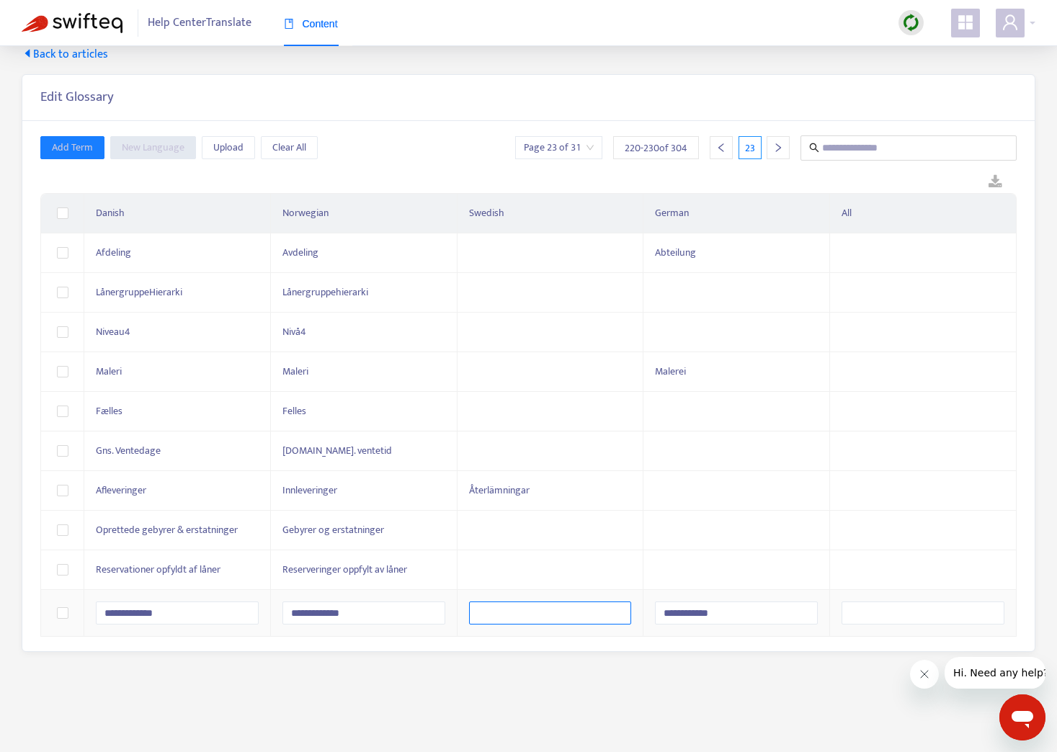
scroll to position [0, 0]
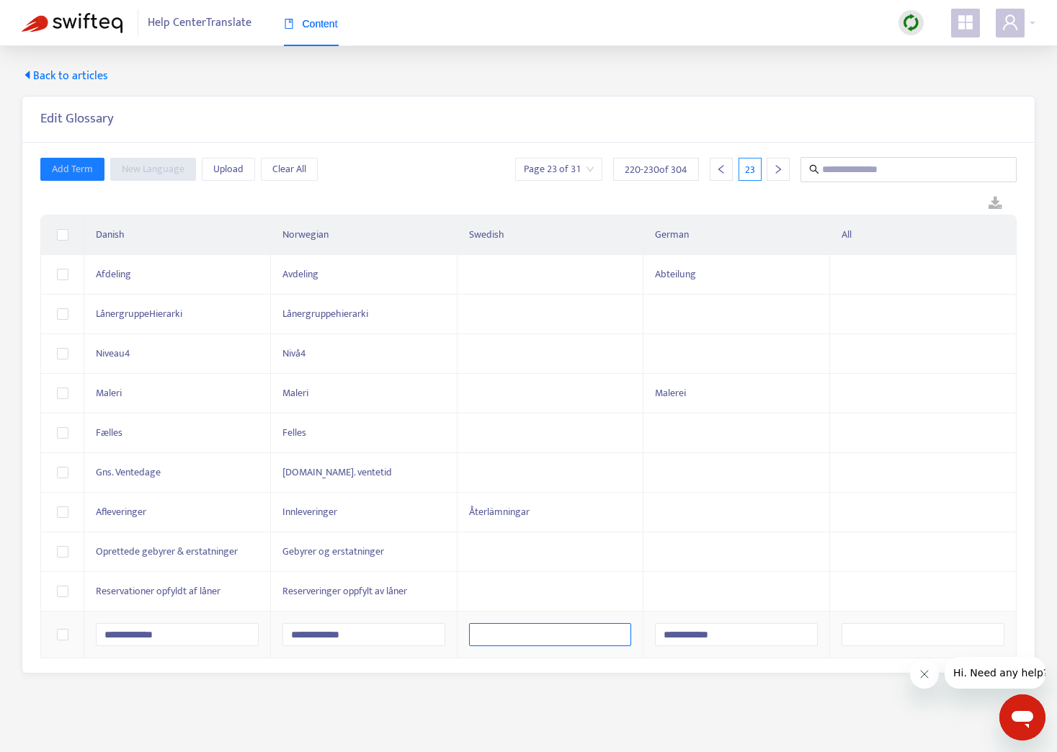
click at [524, 630] on input "text" at bounding box center [550, 634] width 163 height 23
type input "**********"
click at [779, 165] on icon "right" at bounding box center [778, 169] width 10 height 10
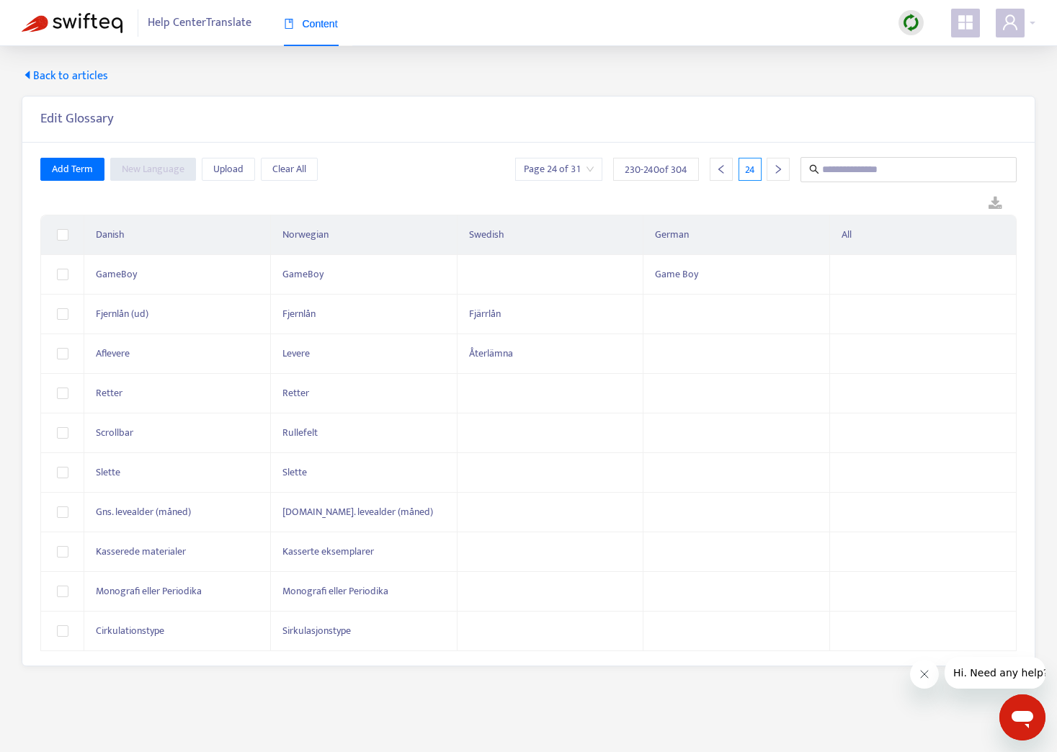
click at [778, 162] on div at bounding box center [778, 169] width 23 height 23
click at [530, 625] on td at bounding box center [550, 632] width 187 height 40
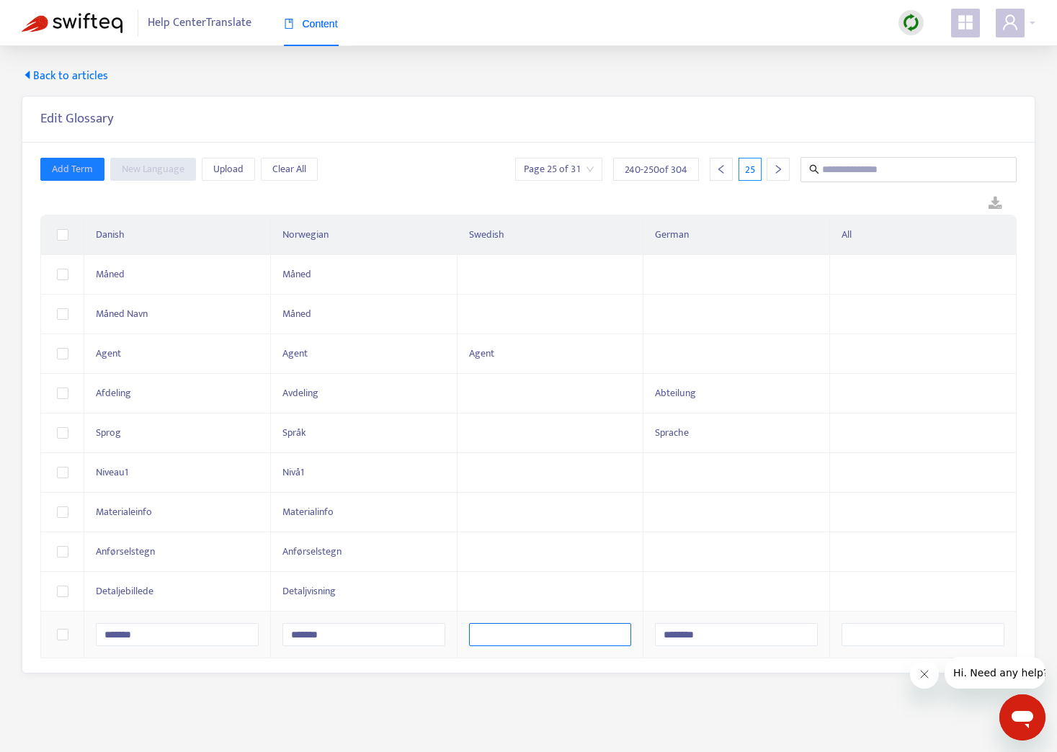
click at [524, 626] on input "text" at bounding box center [550, 634] width 163 height 23
type input "*********"
click at [545, 488] on td at bounding box center [550, 473] width 187 height 40
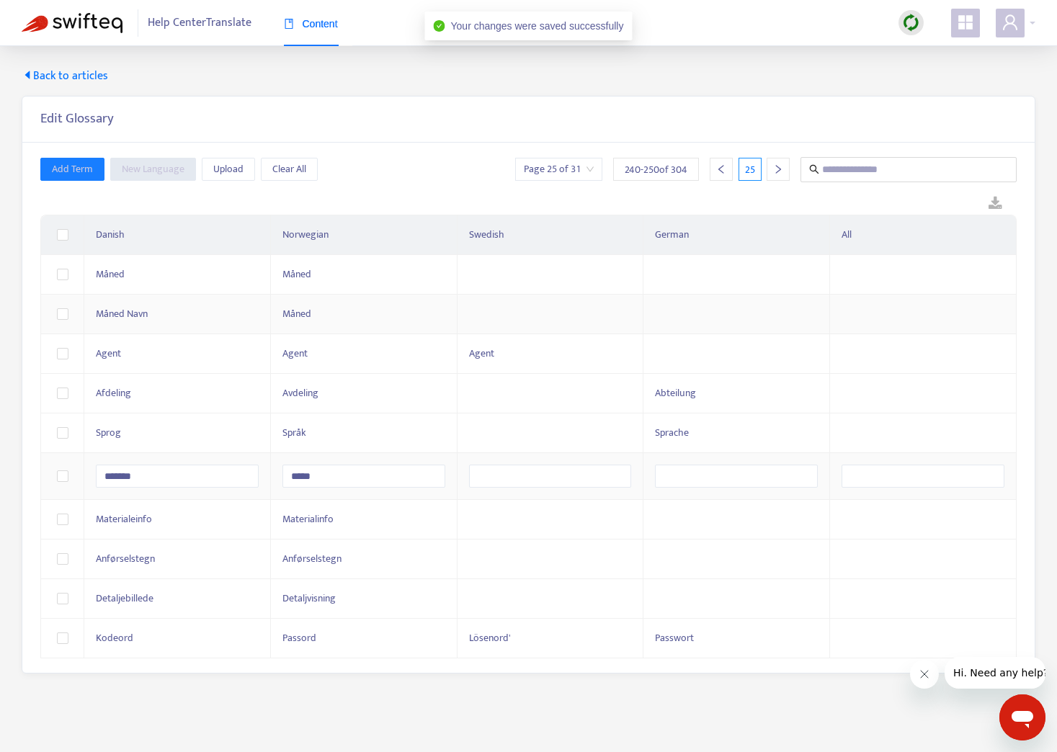
click at [525, 329] on td at bounding box center [550, 315] width 187 height 40
click at [524, 321] on input "text" at bounding box center [550, 317] width 163 height 23
click at [777, 168] on icon "right" at bounding box center [778, 169] width 10 height 10
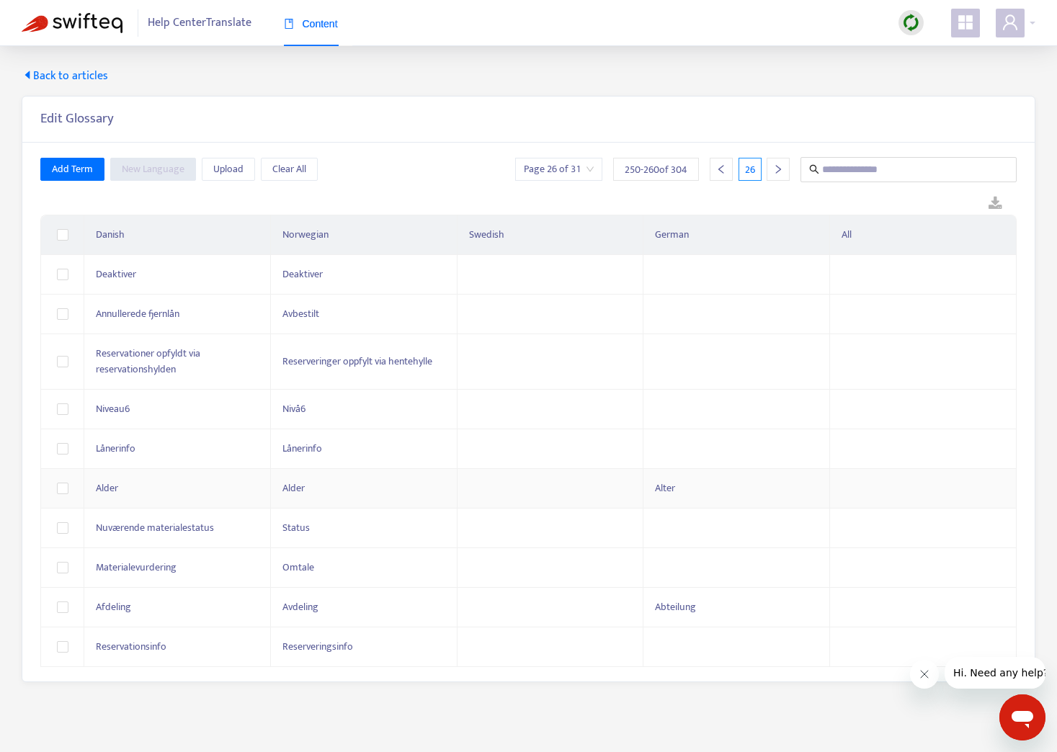
click at [532, 490] on td at bounding box center [550, 489] width 187 height 40
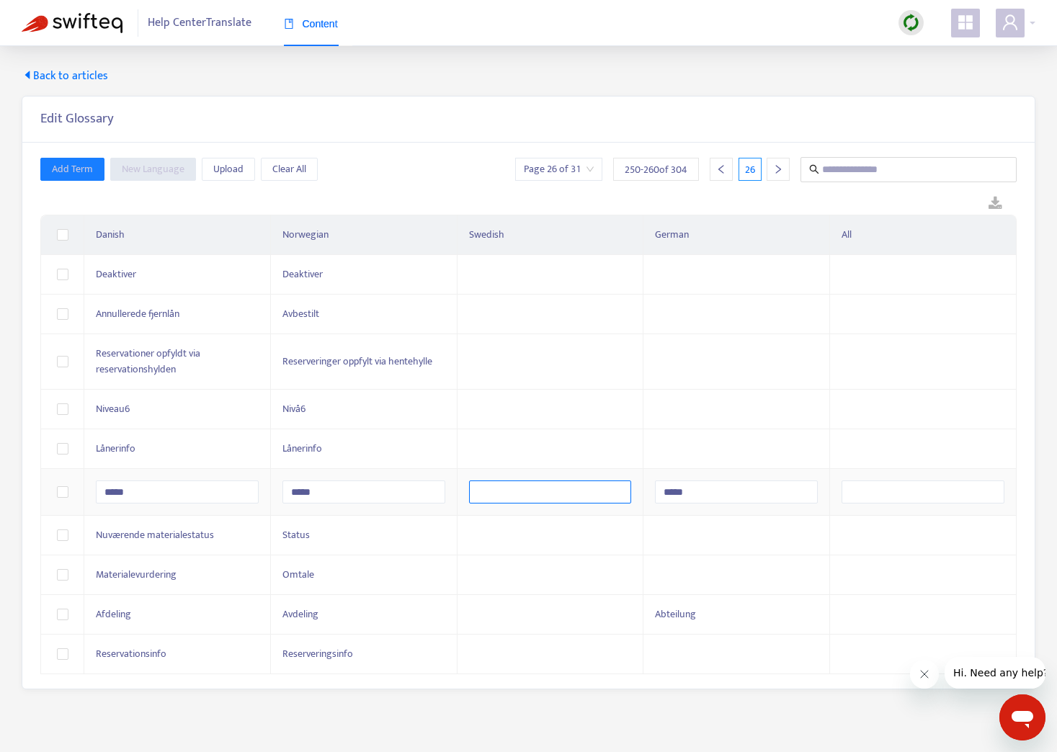
click at [531, 487] on input "text" at bounding box center [550, 492] width 163 height 23
type input "*****"
click at [548, 544] on td at bounding box center [550, 536] width 187 height 40
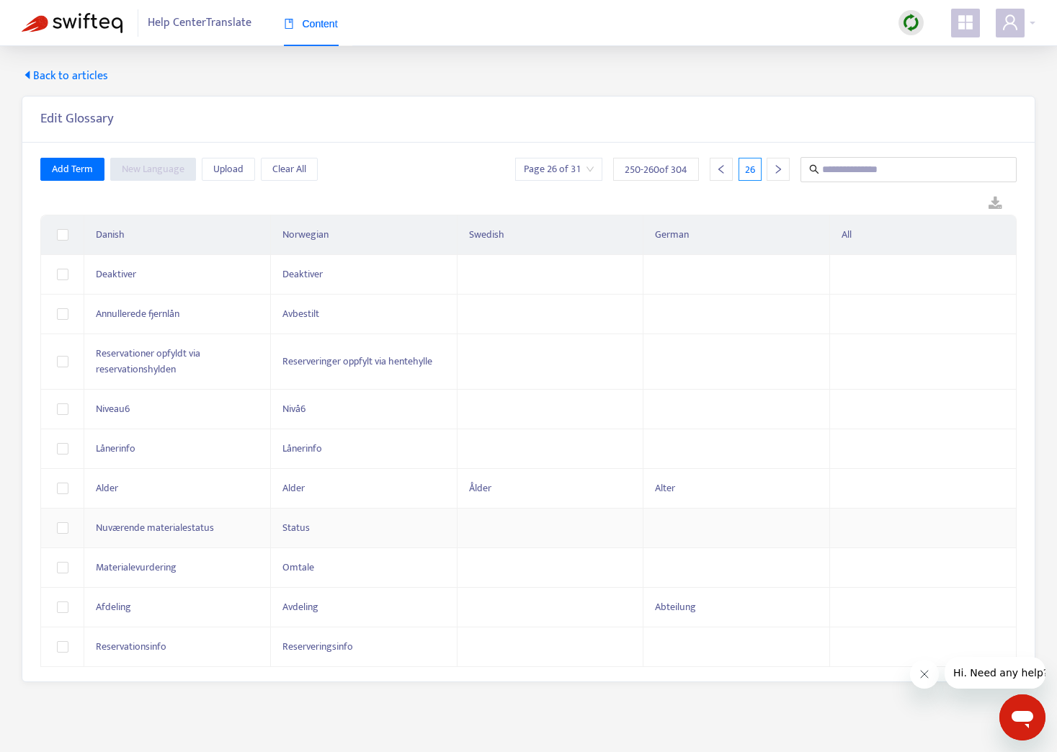
click at [778, 167] on icon "right" at bounding box center [778, 169] width 5 height 9
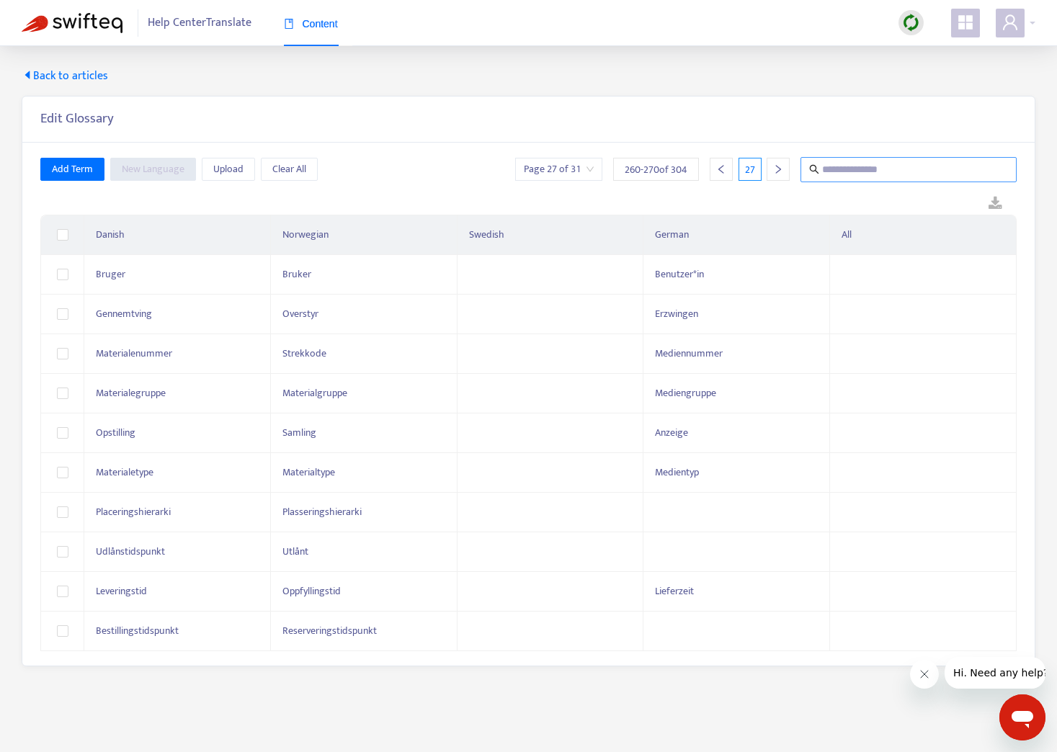
click at [911, 177] on input "text" at bounding box center [909, 170] width 174 height 18
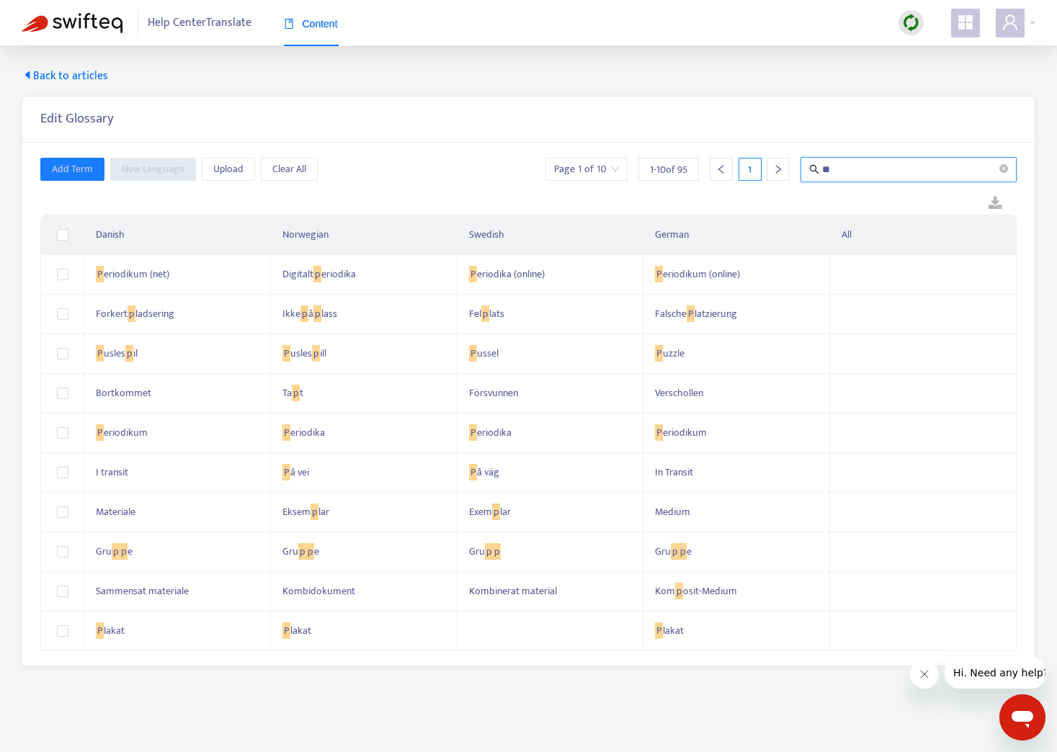
type input "*"
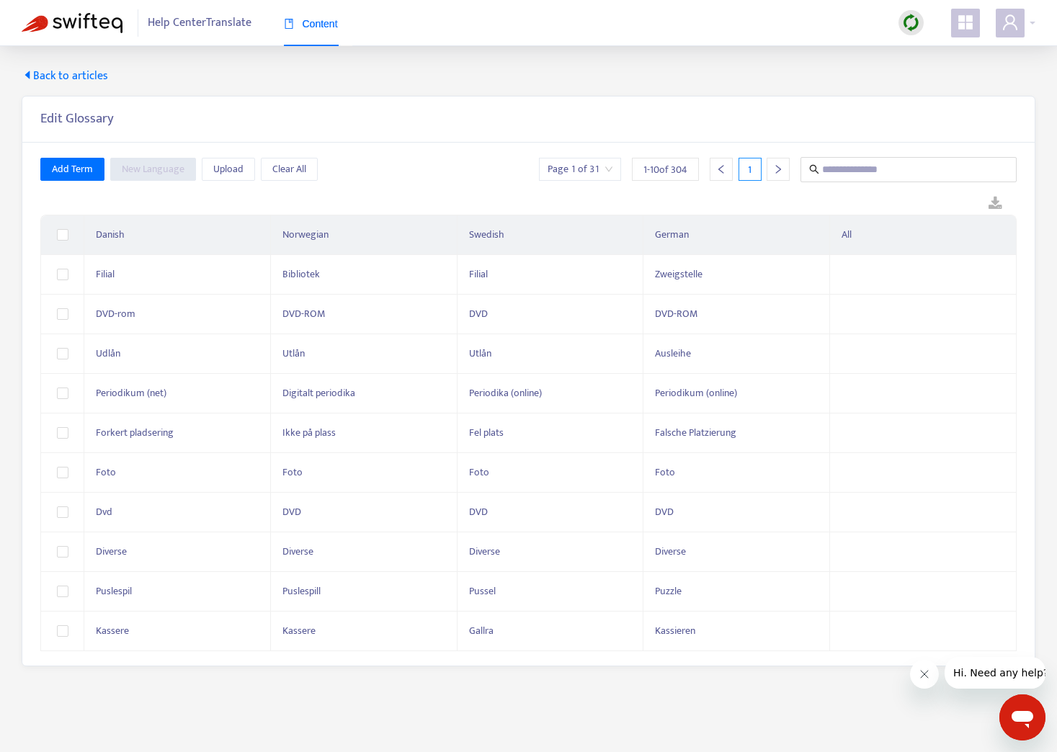
click at [779, 174] on div at bounding box center [778, 169] width 23 height 23
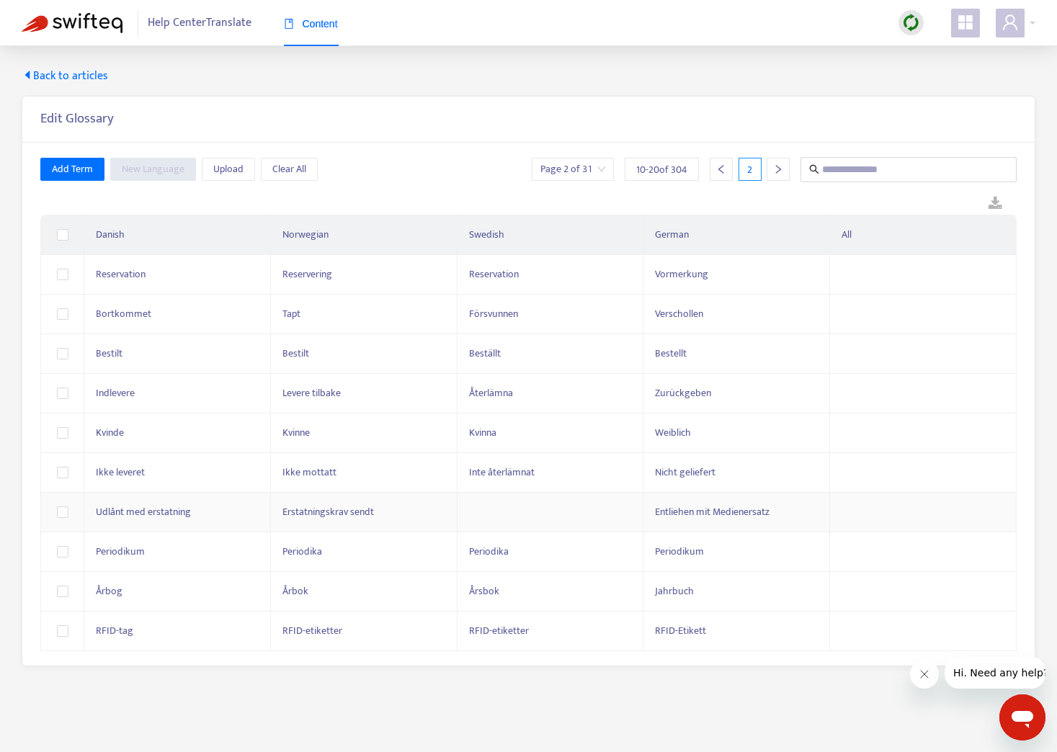
click at [557, 514] on td at bounding box center [550, 513] width 187 height 40
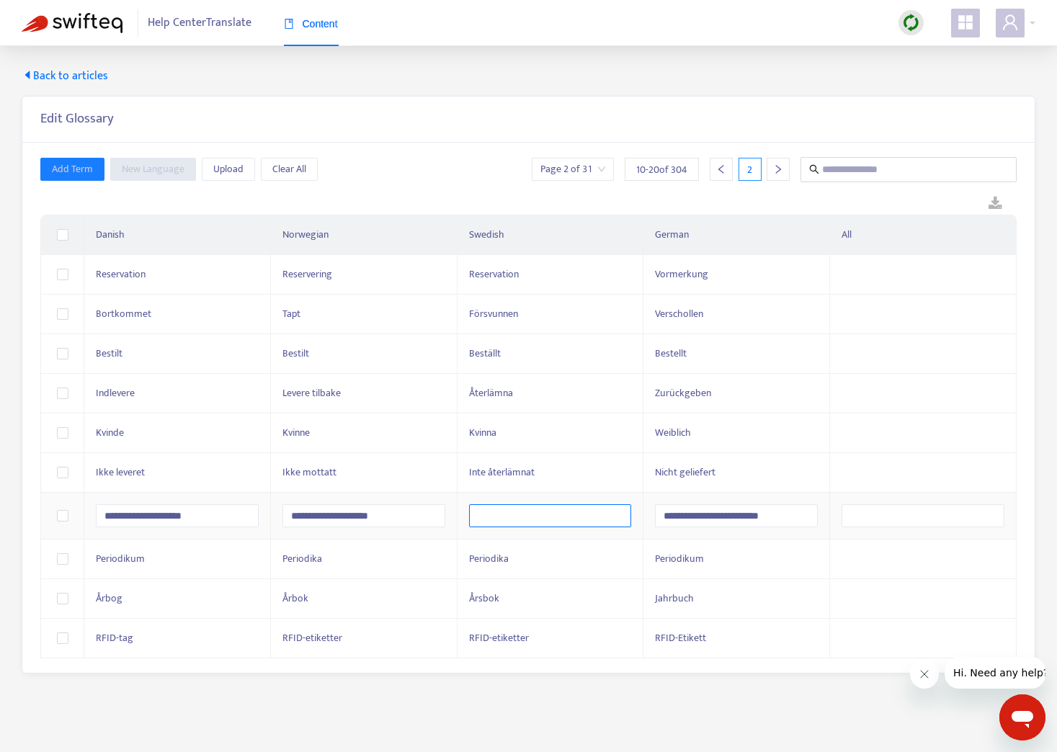
click at [551, 520] on input "text" at bounding box center [550, 515] width 163 height 23
type input "**********"
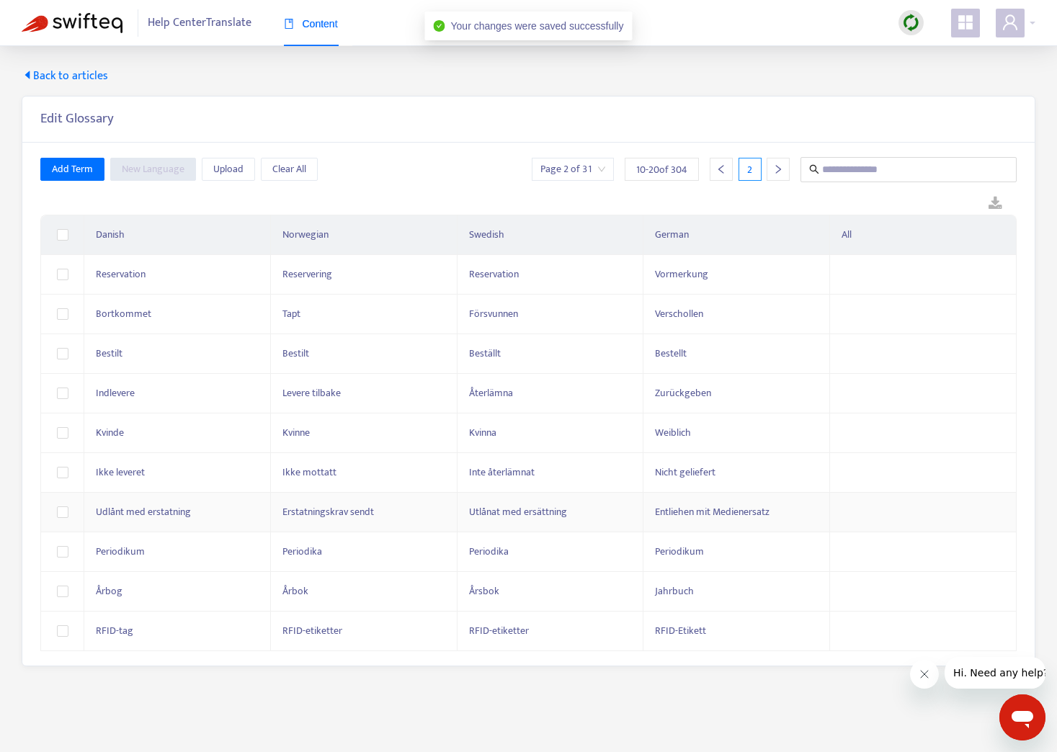
click at [774, 167] on icon "right" at bounding box center [778, 169] width 10 height 10
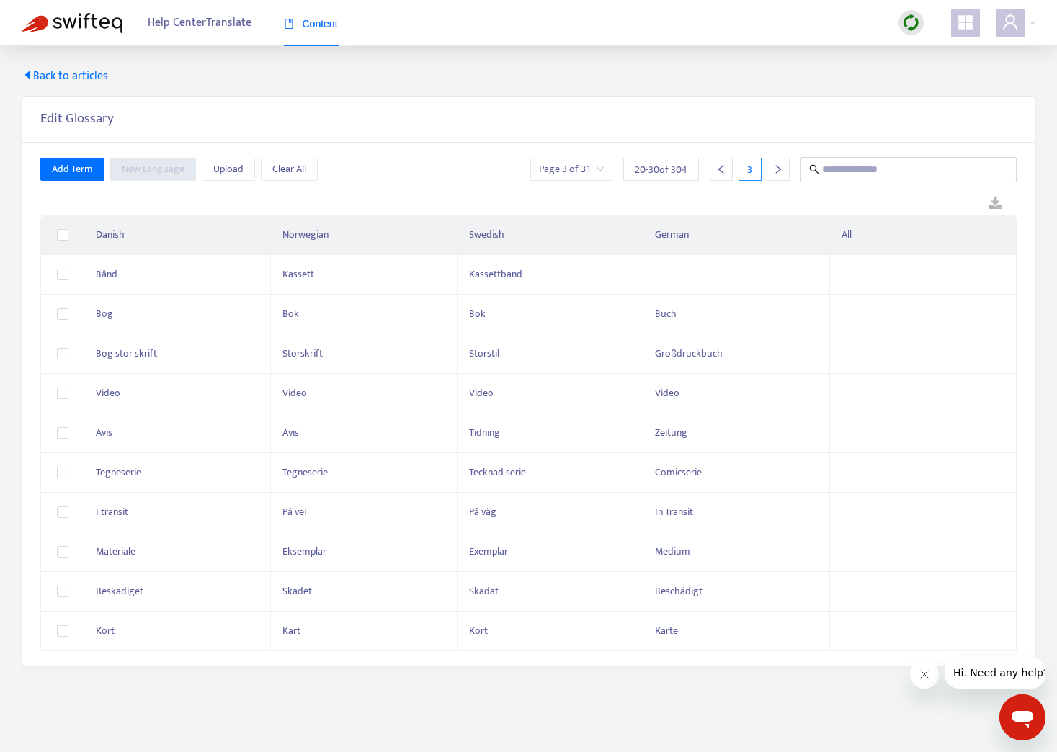
click at [774, 167] on icon "right" at bounding box center [778, 169] width 10 height 10
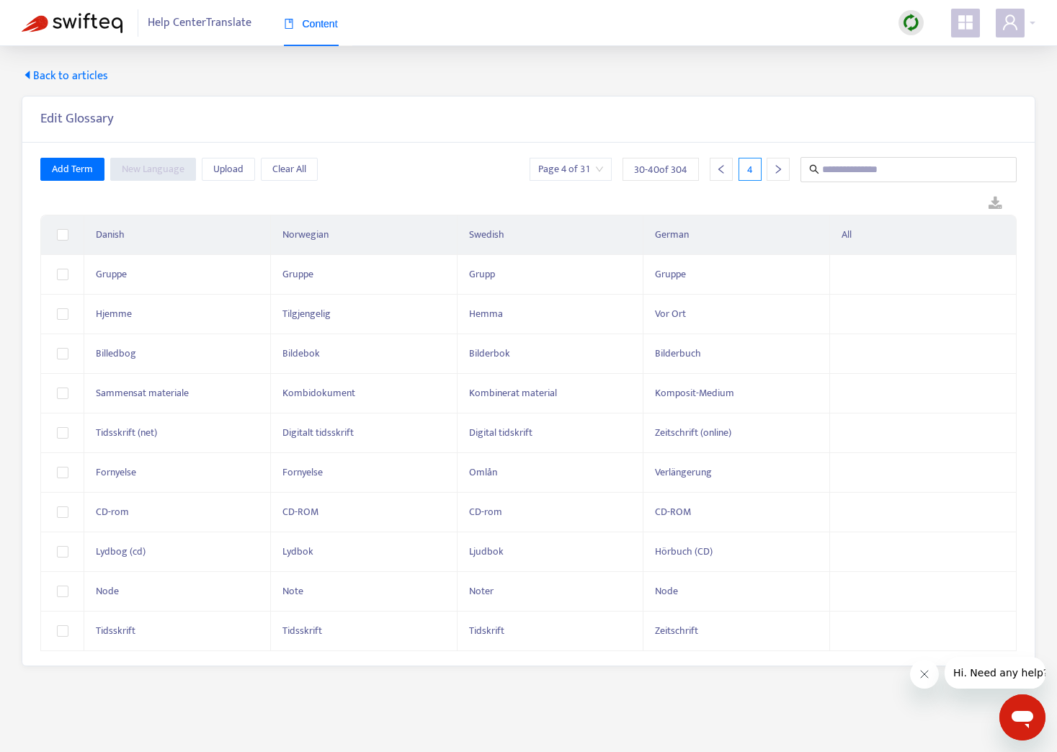
click at [774, 167] on icon "right" at bounding box center [778, 169] width 10 height 10
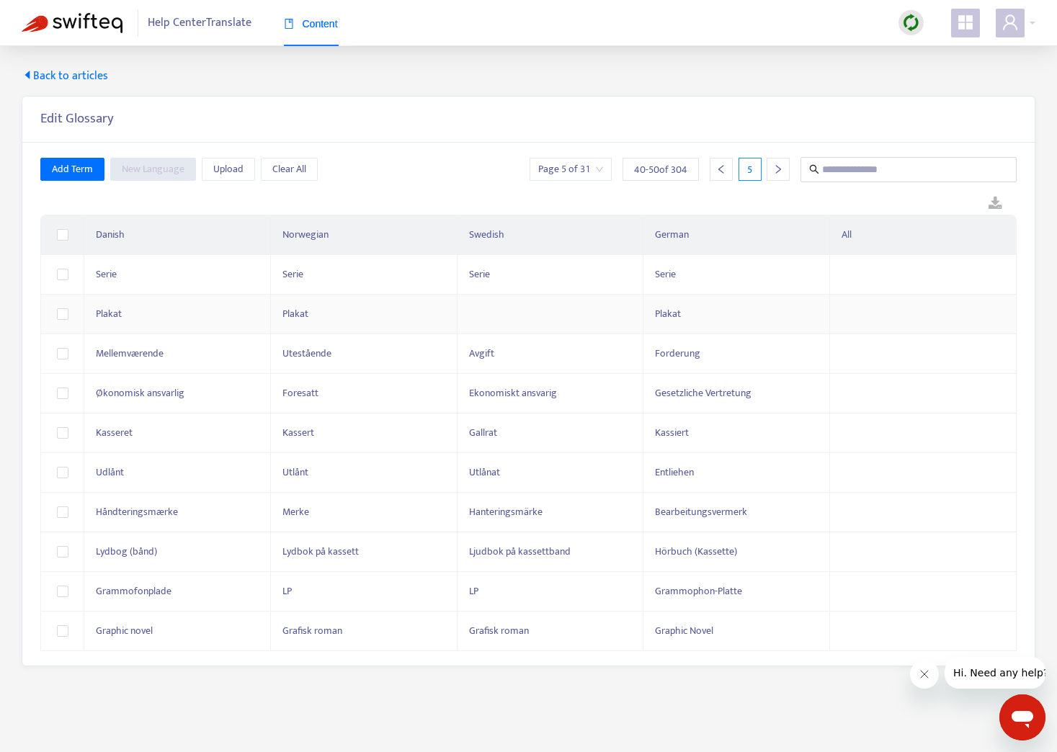
click at [583, 313] on td at bounding box center [550, 315] width 187 height 40
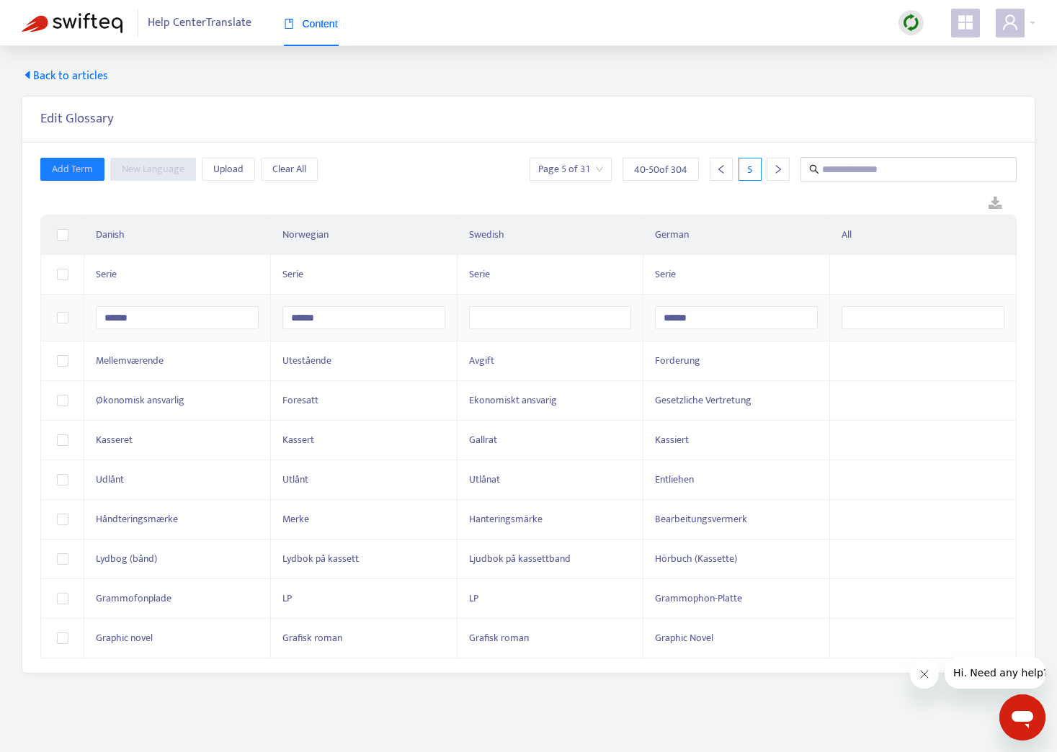
click at [777, 172] on icon "right" at bounding box center [778, 169] width 5 height 9
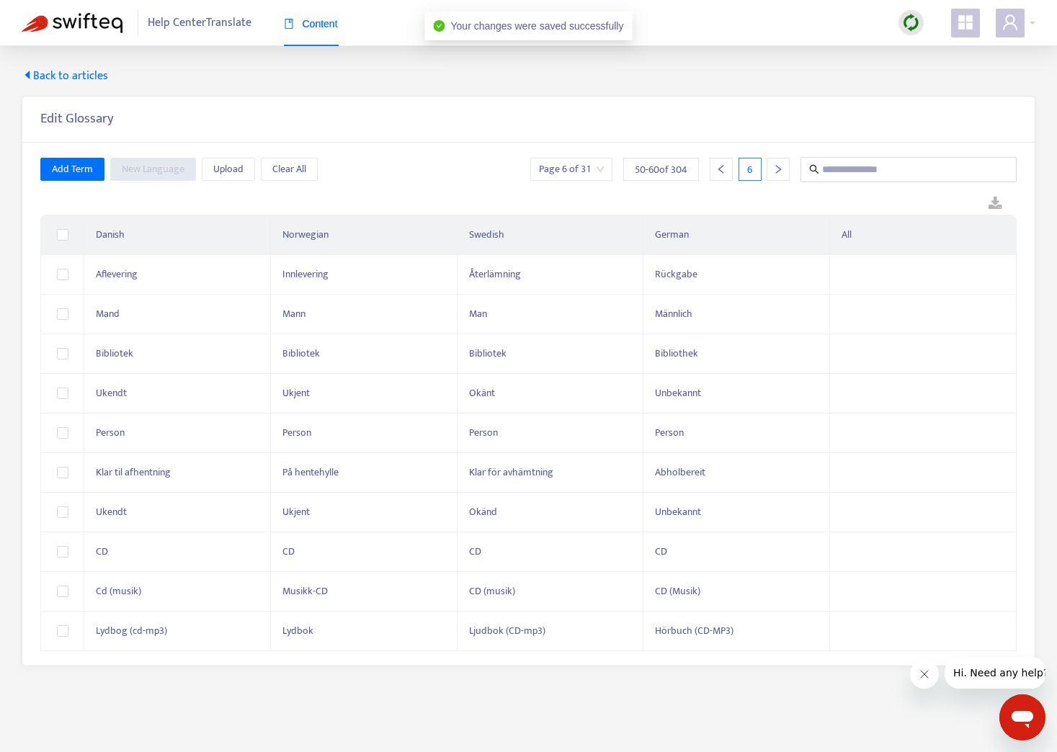
click at [775, 172] on icon "right" at bounding box center [778, 169] width 10 height 10
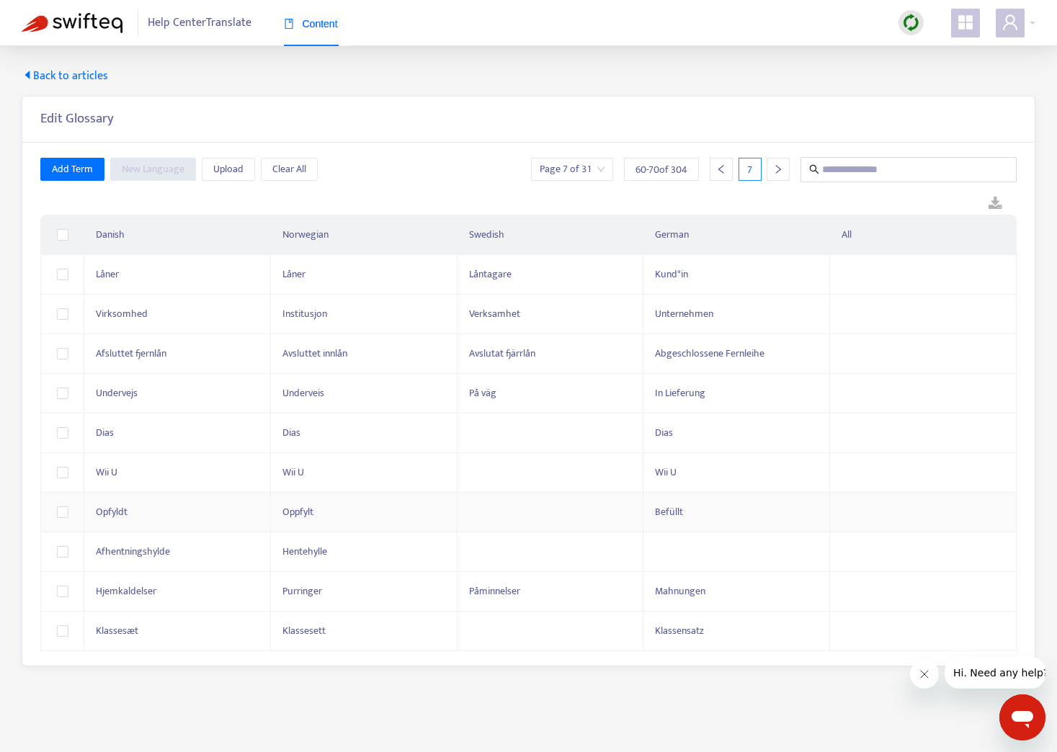
click at [530, 511] on td at bounding box center [550, 513] width 187 height 40
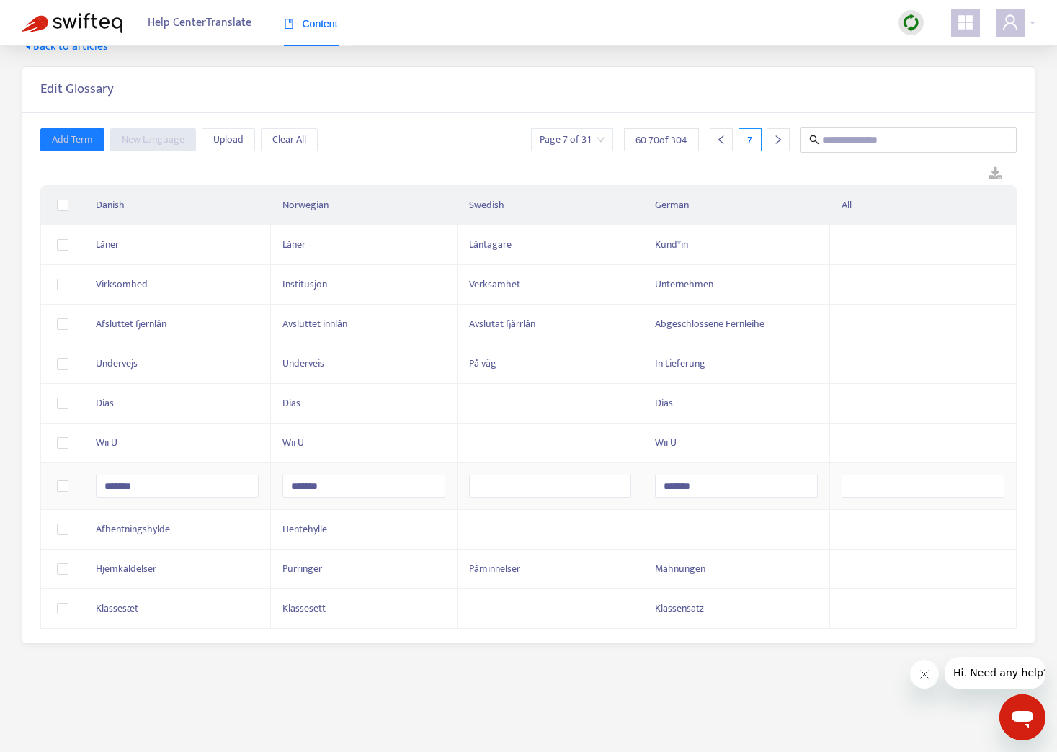
scroll to position [46, 0]
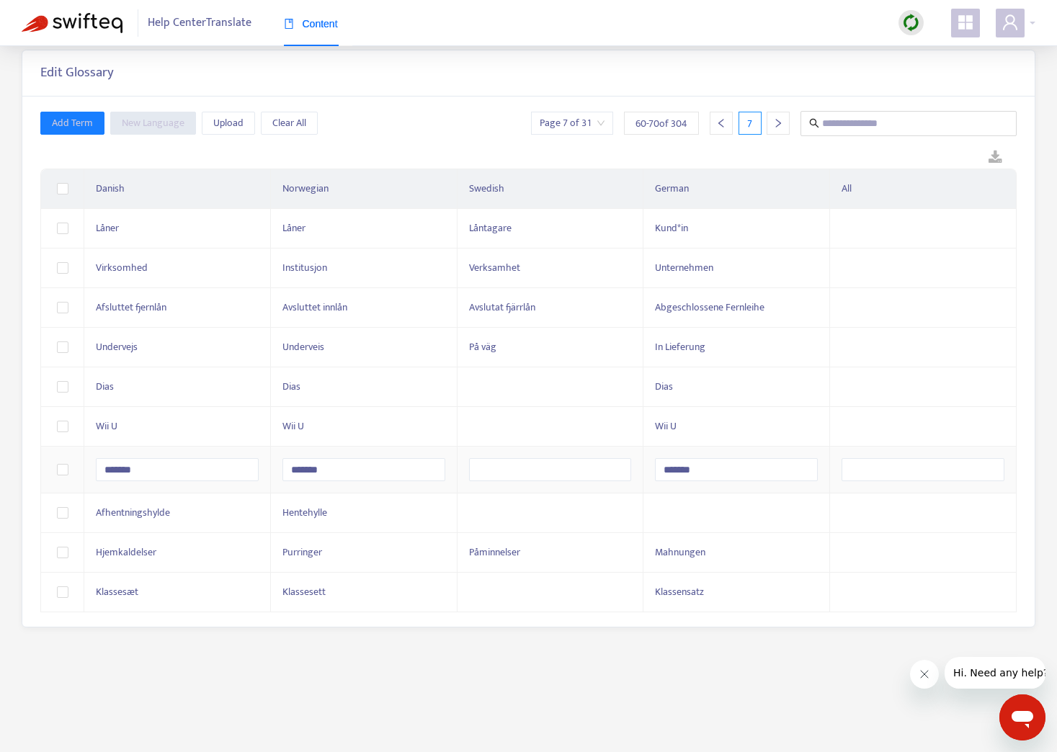
click at [776, 128] on div at bounding box center [778, 123] width 23 height 23
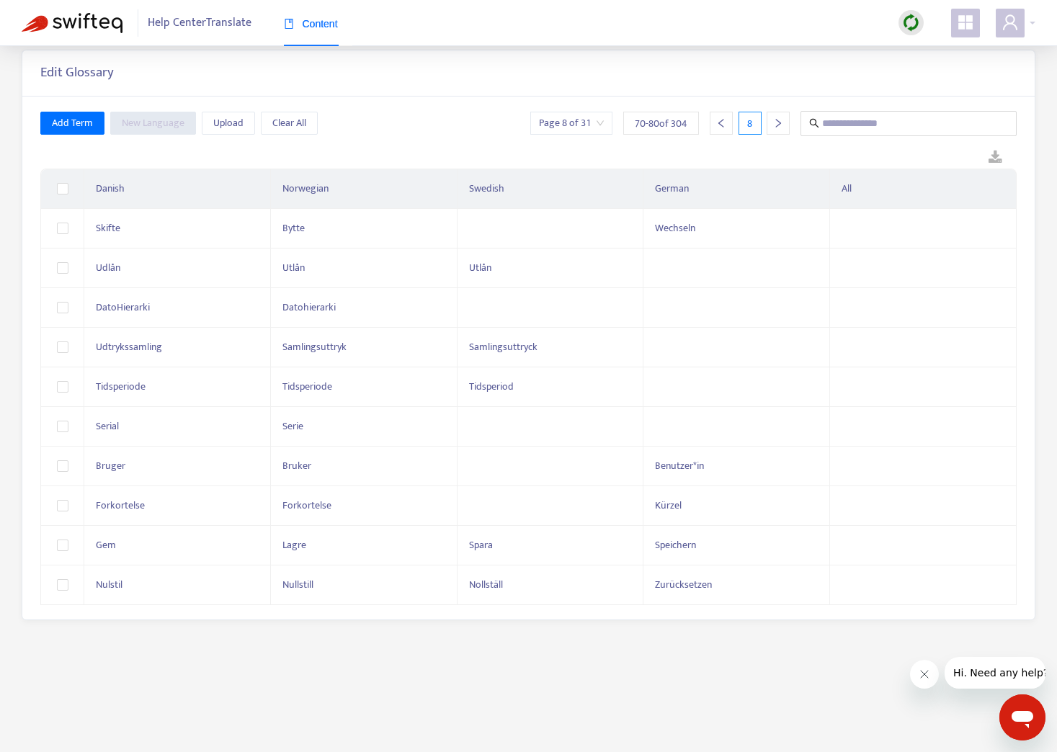
click at [779, 120] on icon "right" at bounding box center [778, 123] width 10 height 10
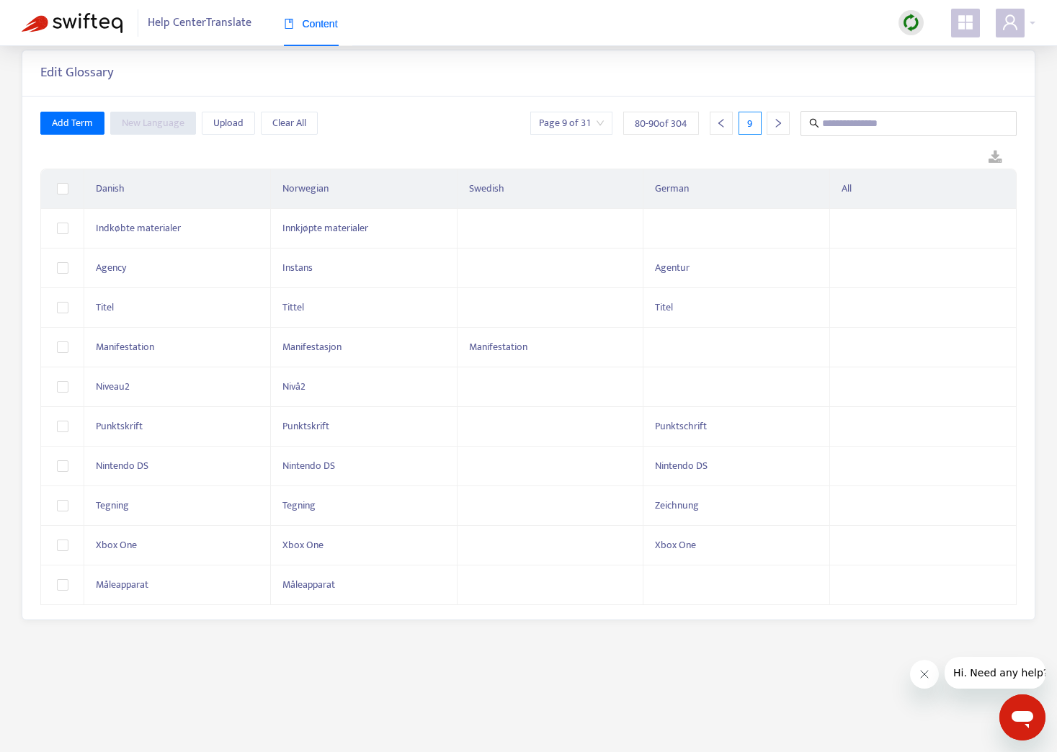
click at [779, 120] on icon "right" at bounding box center [778, 123] width 10 height 10
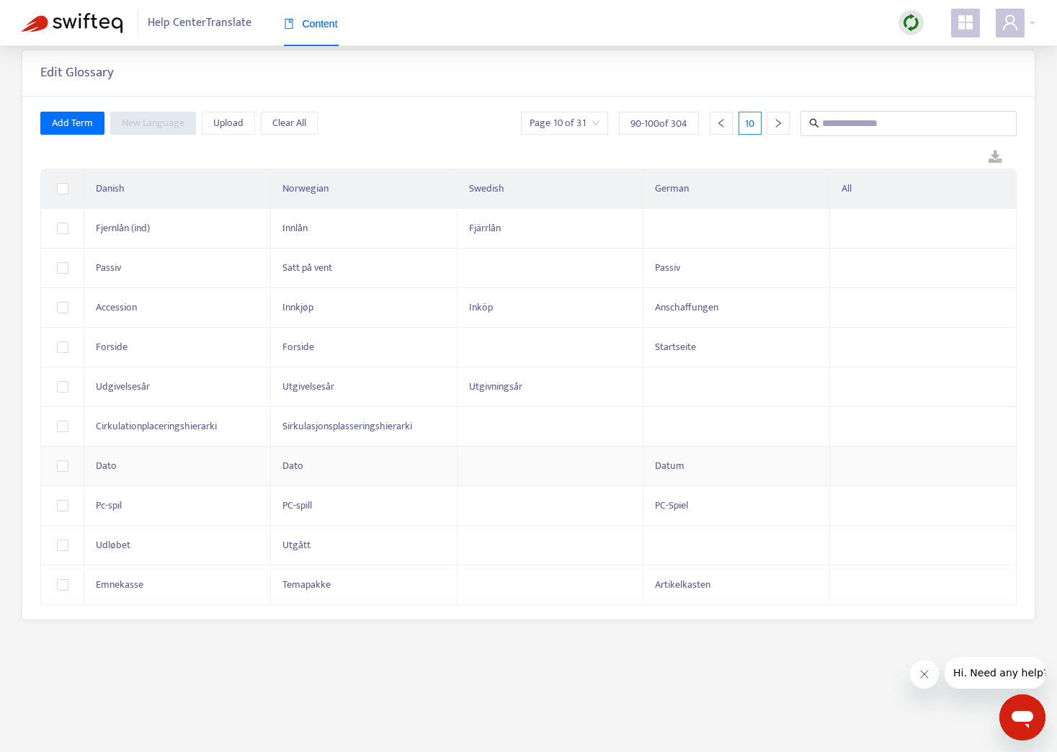
click at [530, 468] on td at bounding box center [550, 467] width 187 height 40
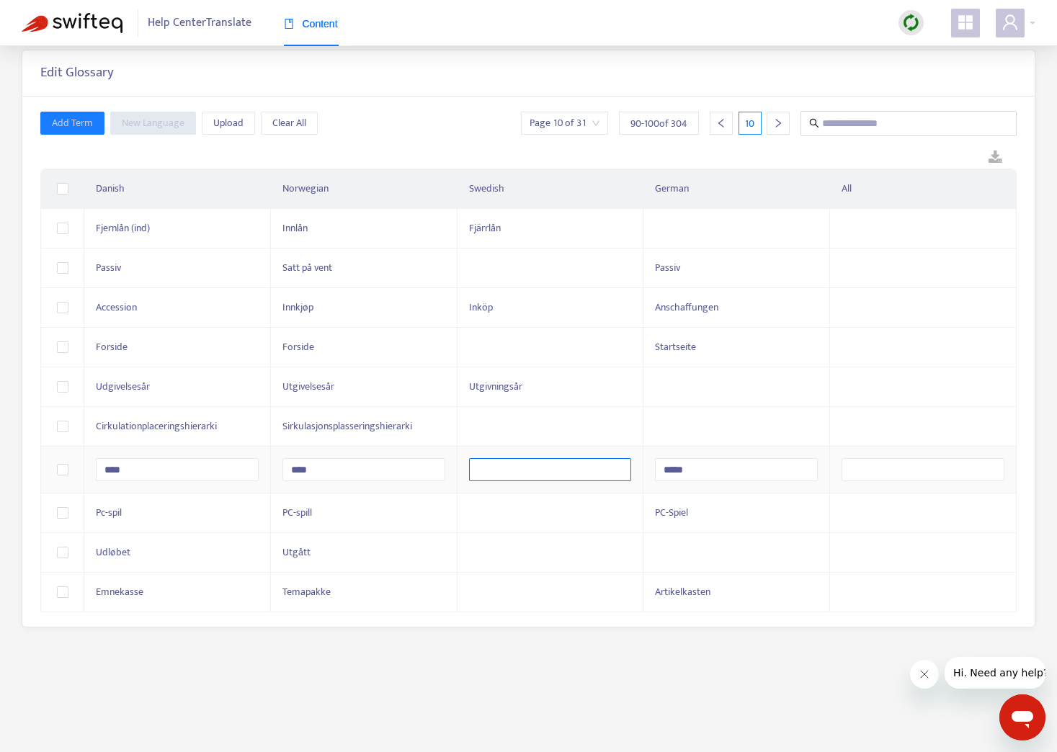
click at [530, 466] on input "text" at bounding box center [550, 469] width 163 height 23
type input "*****"
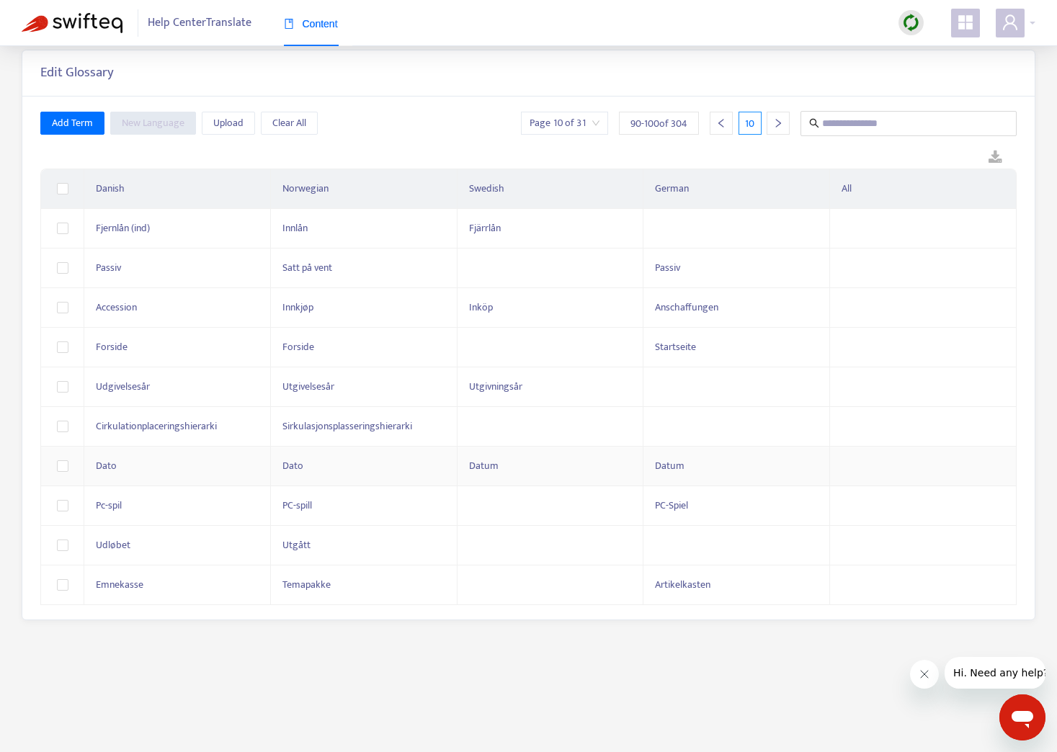
click at [777, 121] on icon "right" at bounding box center [778, 123] width 5 height 9
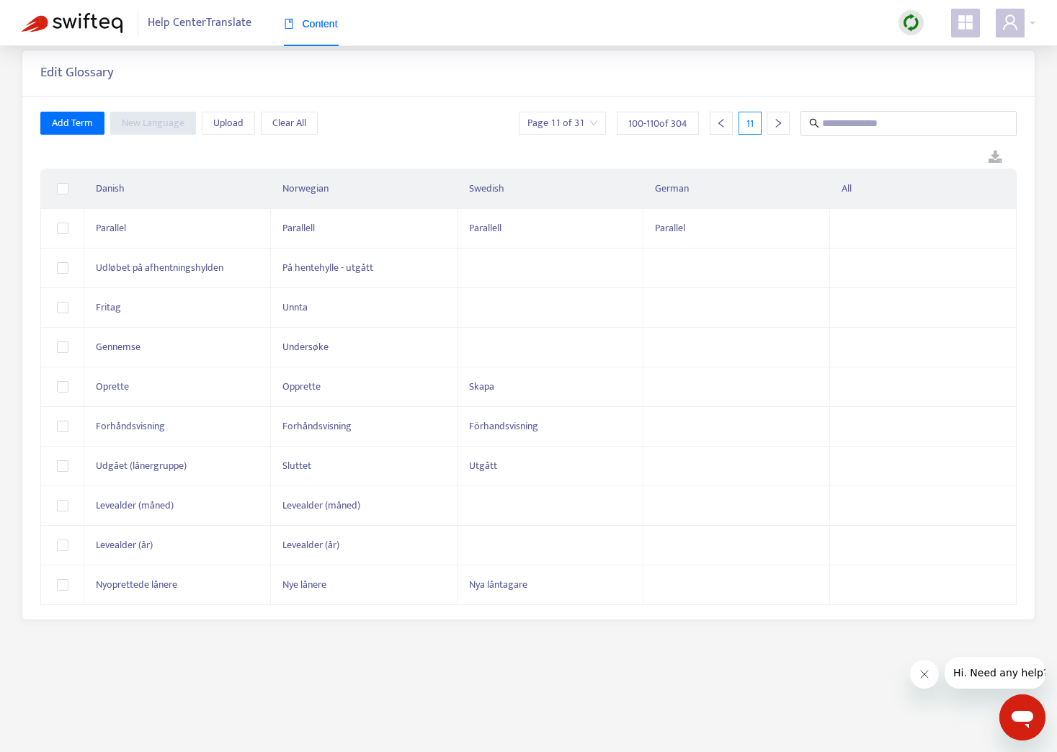
click at [777, 121] on icon "right" at bounding box center [778, 123] width 10 height 10
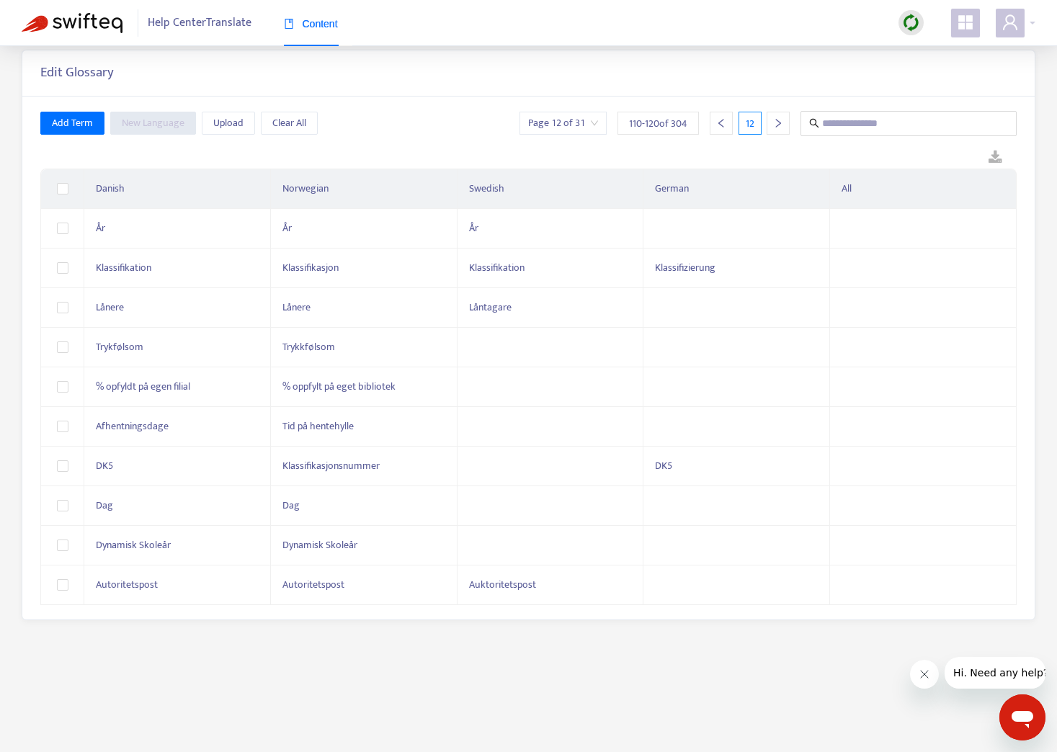
click at [784, 125] on div at bounding box center [778, 123] width 23 height 23
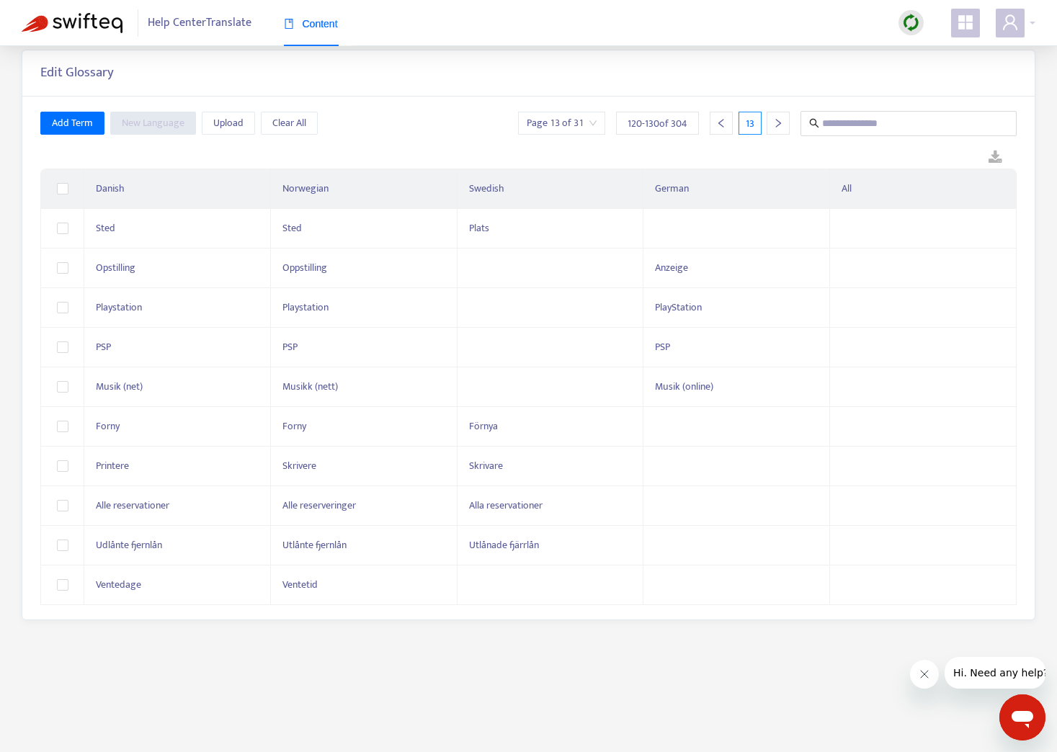
click at [784, 125] on div at bounding box center [778, 123] width 23 height 23
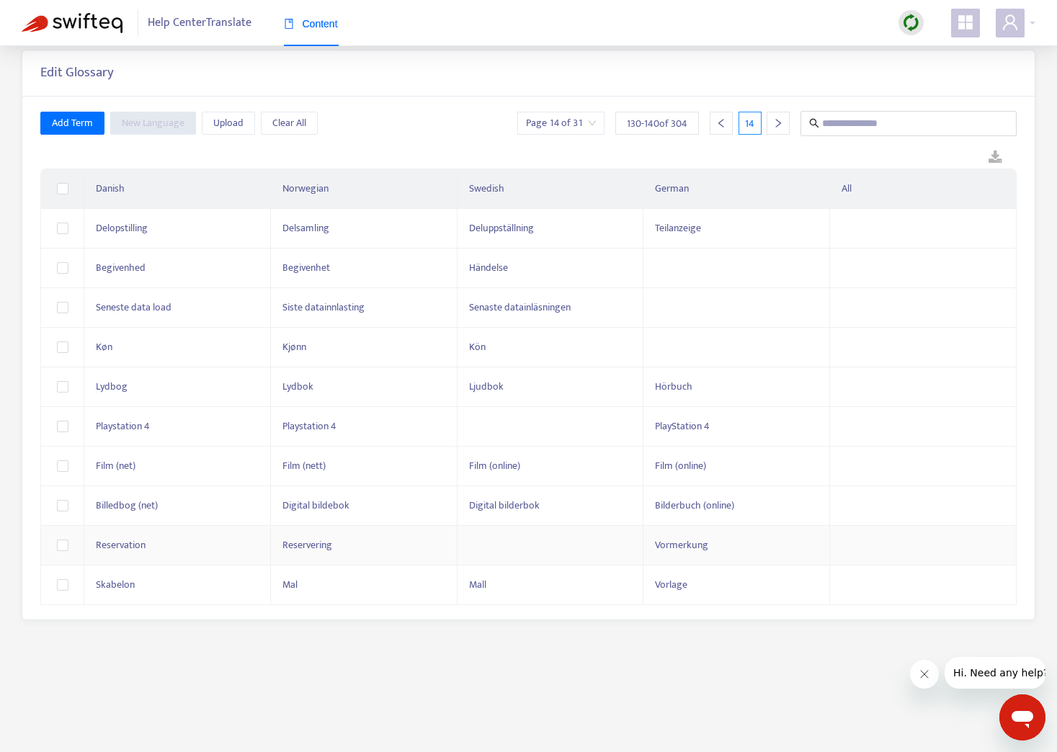
click at [500, 547] on td at bounding box center [550, 546] width 187 height 40
click at [500, 547] on input "text" at bounding box center [550, 548] width 163 height 23
type input "**********"
click at [774, 122] on icon "right" at bounding box center [778, 123] width 10 height 10
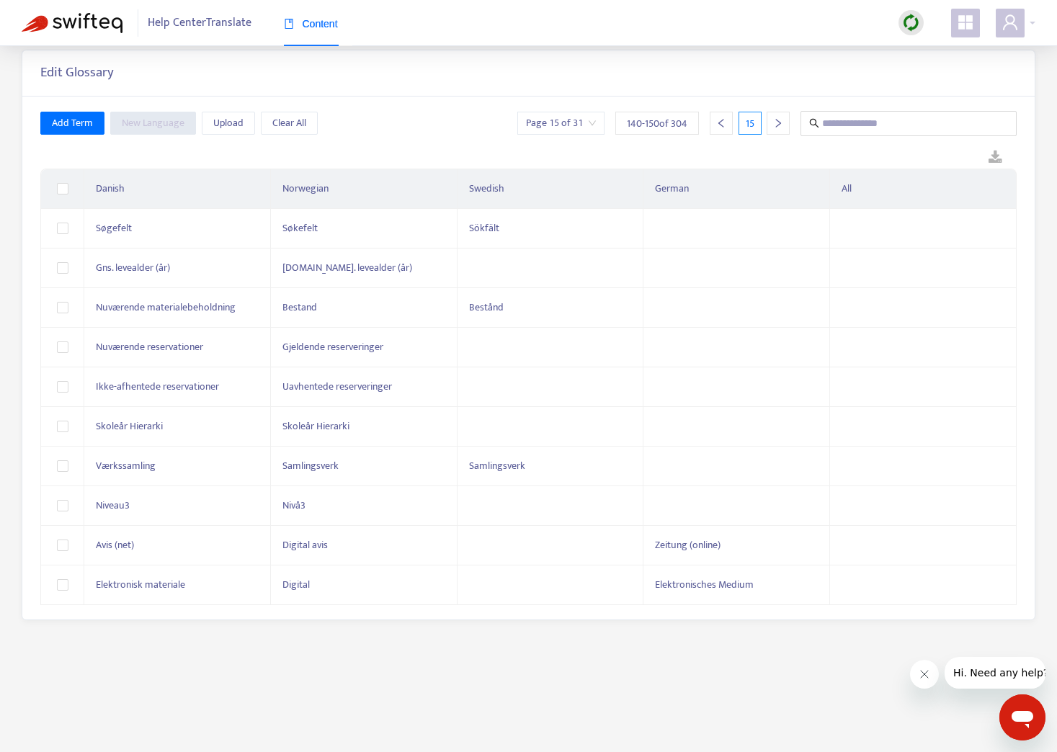
click at [774, 122] on icon "right" at bounding box center [778, 123] width 10 height 10
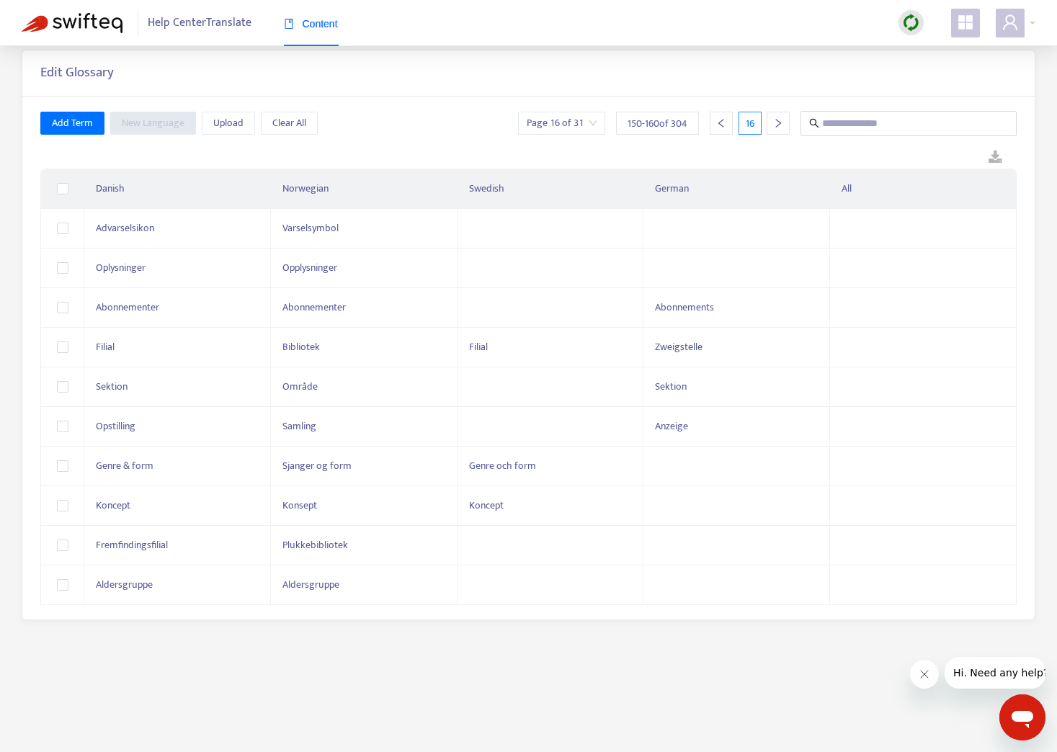
click at [782, 122] on icon "right" at bounding box center [778, 123] width 10 height 10
click at [782, 120] on icon "right" at bounding box center [778, 123] width 10 height 10
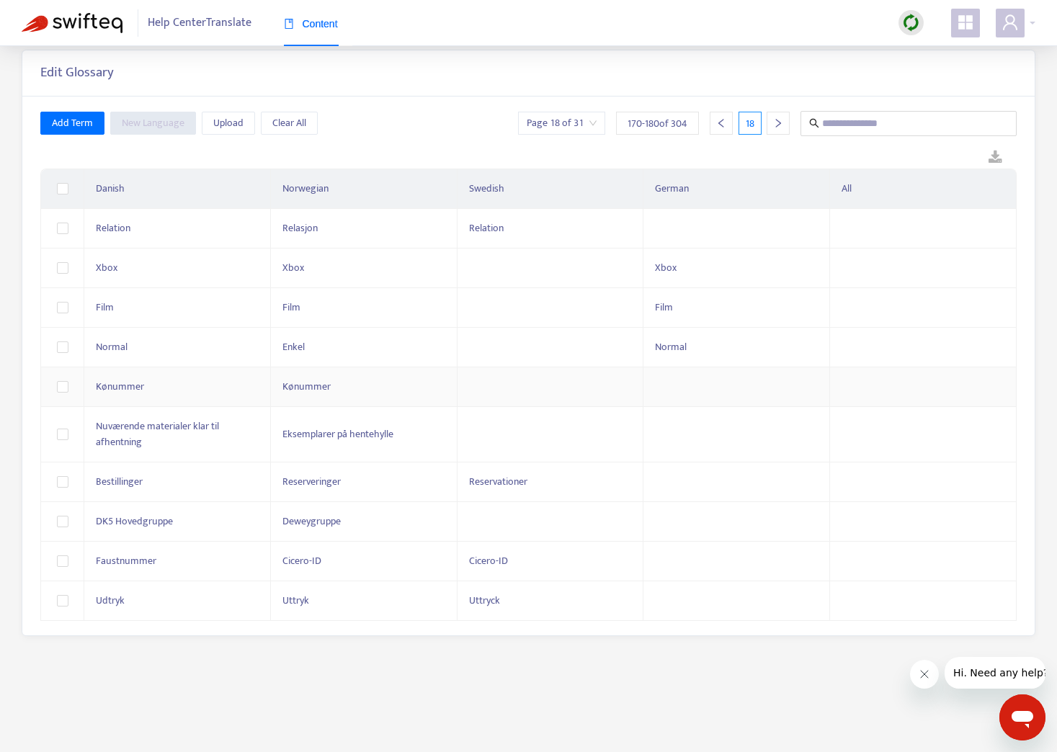
click at [524, 387] on td at bounding box center [550, 387] width 187 height 40
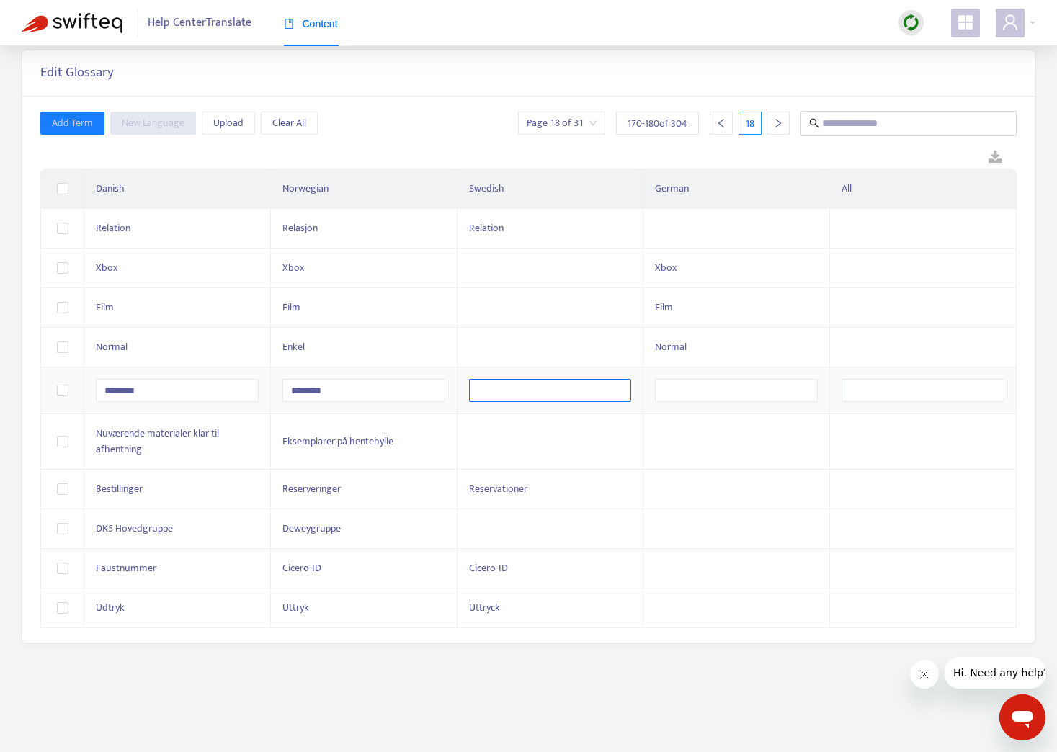
click at [524, 387] on input "text" at bounding box center [550, 390] width 163 height 23
type input "********"
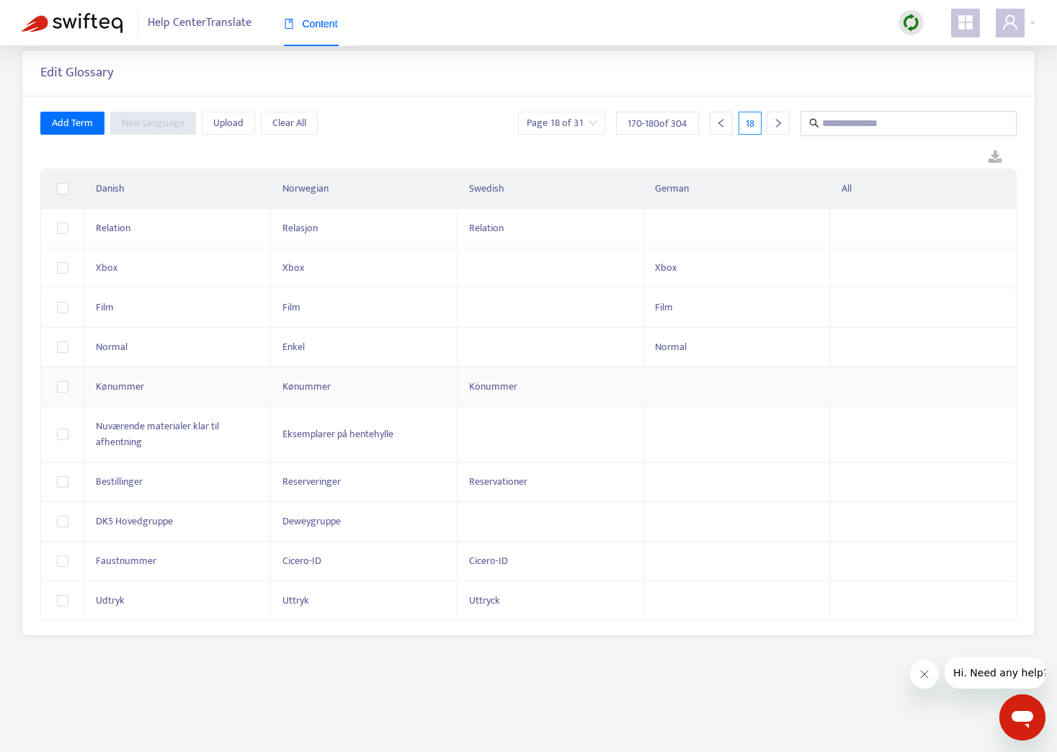
click at [785, 124] on div at bounding box center [778, 123] width 23 height 23
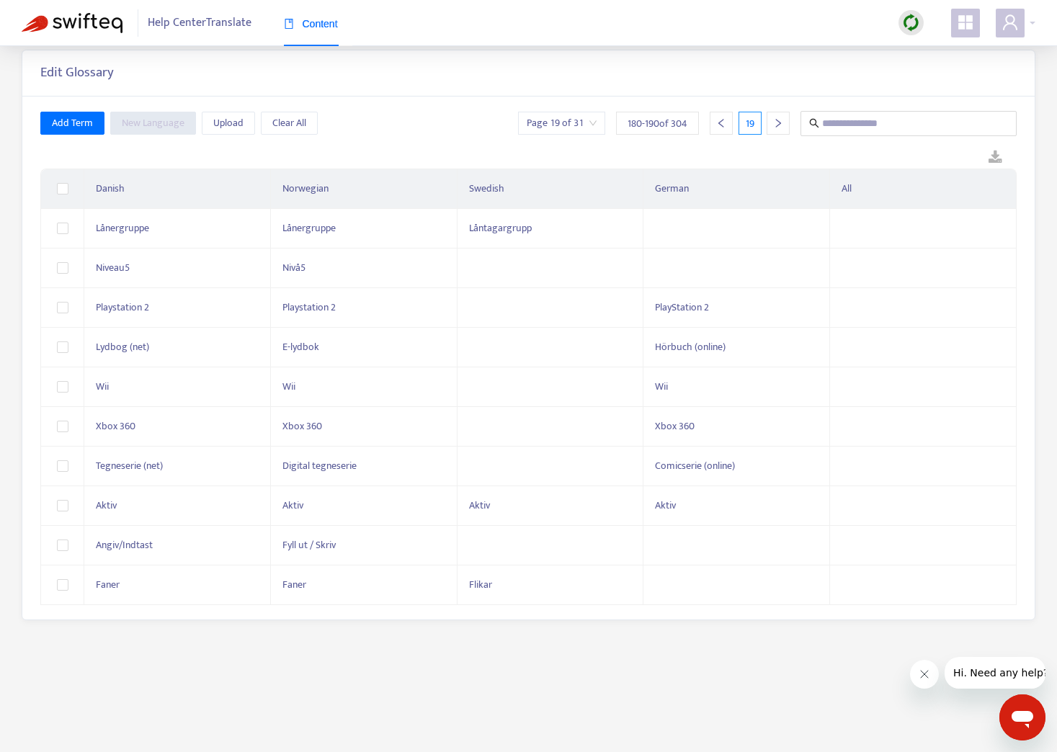
click at [785, 124] on div at bounding box center [778, 123] width 23 height 23
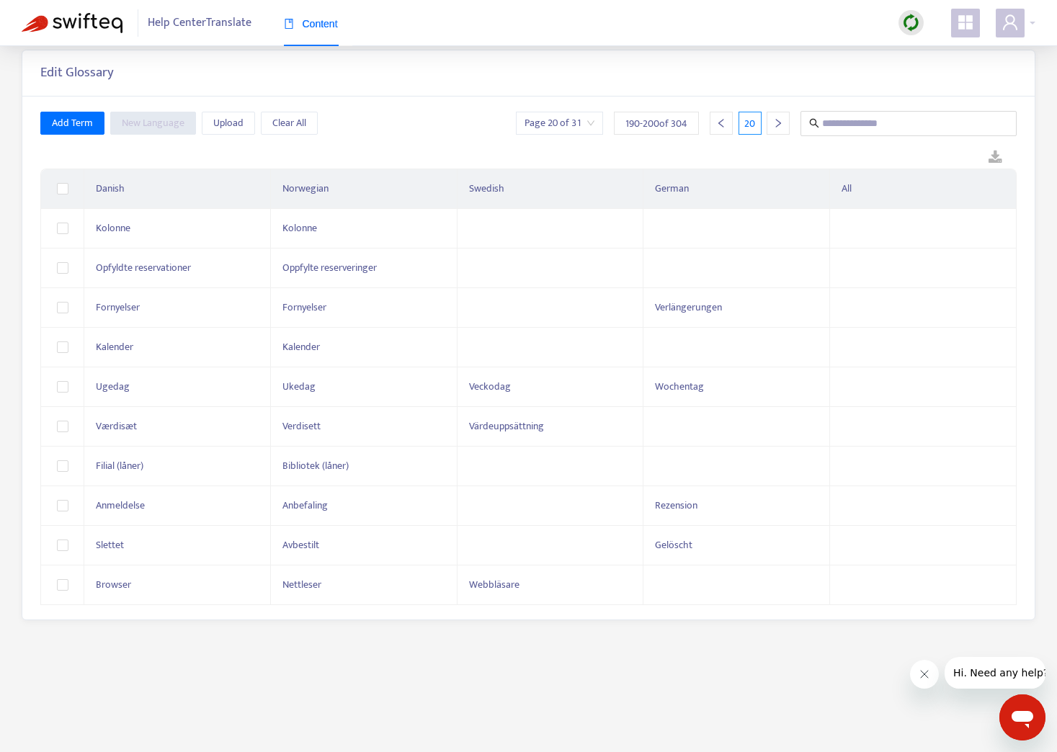
click at [785, 124] on div at bounding box center [778, 123] width 23 height 23
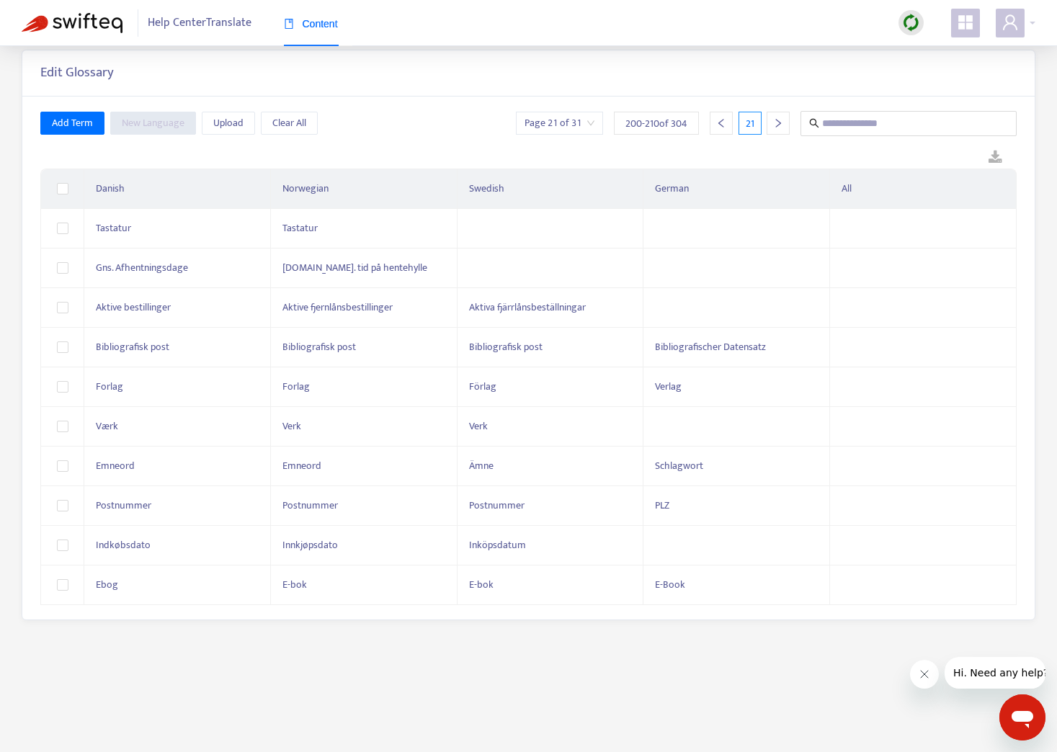
click at [785, 124] on div at bounding box center [778, 123] width 23 height 23
